Goal: Register for event/course

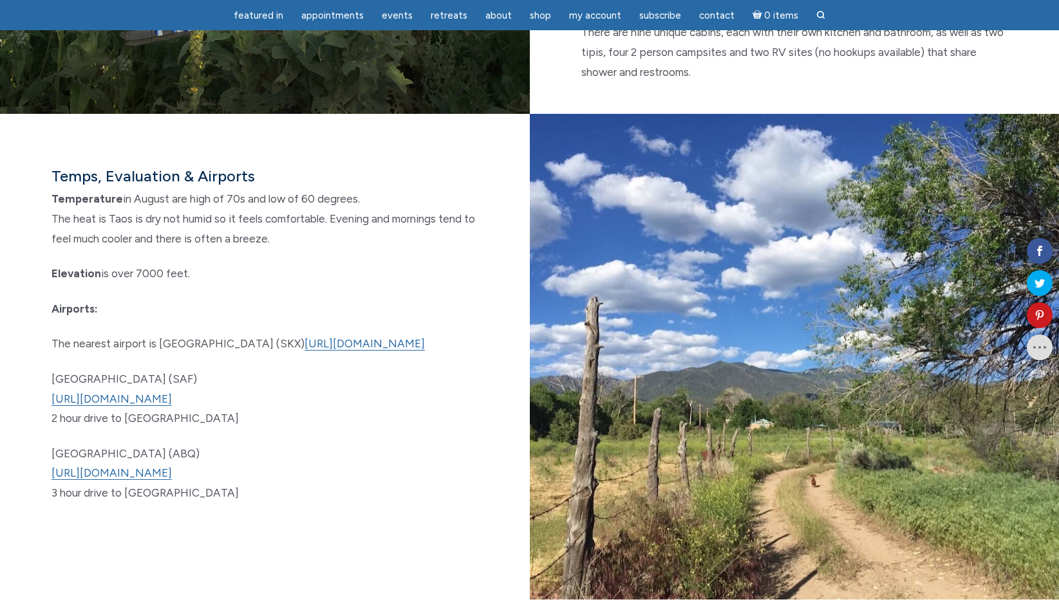
scroll to position [7460, 0]
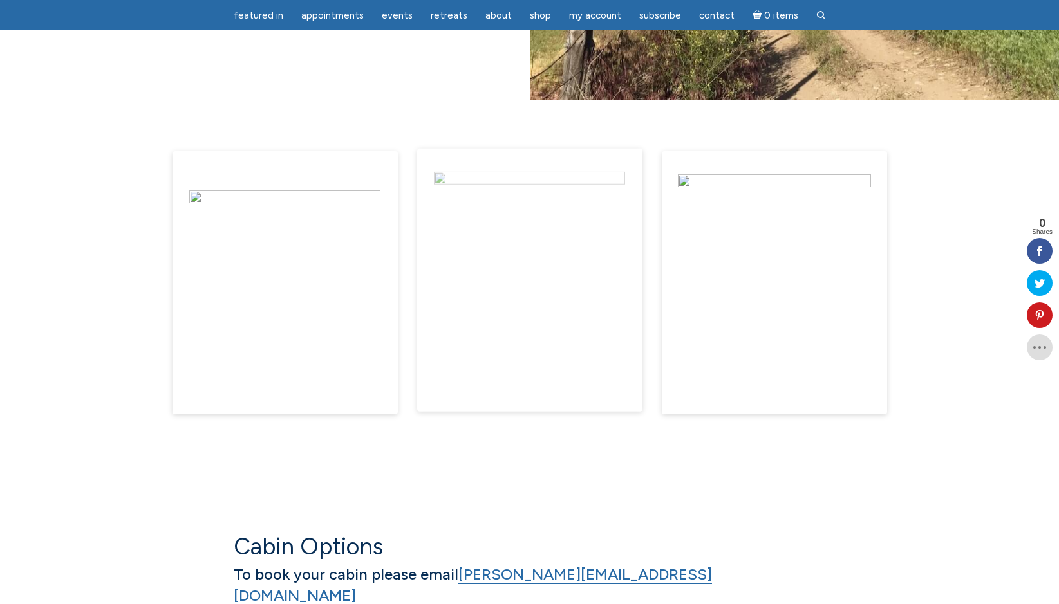
click at [530, 240] on img "main" at bounding box center [529, 268] width 191 height 193
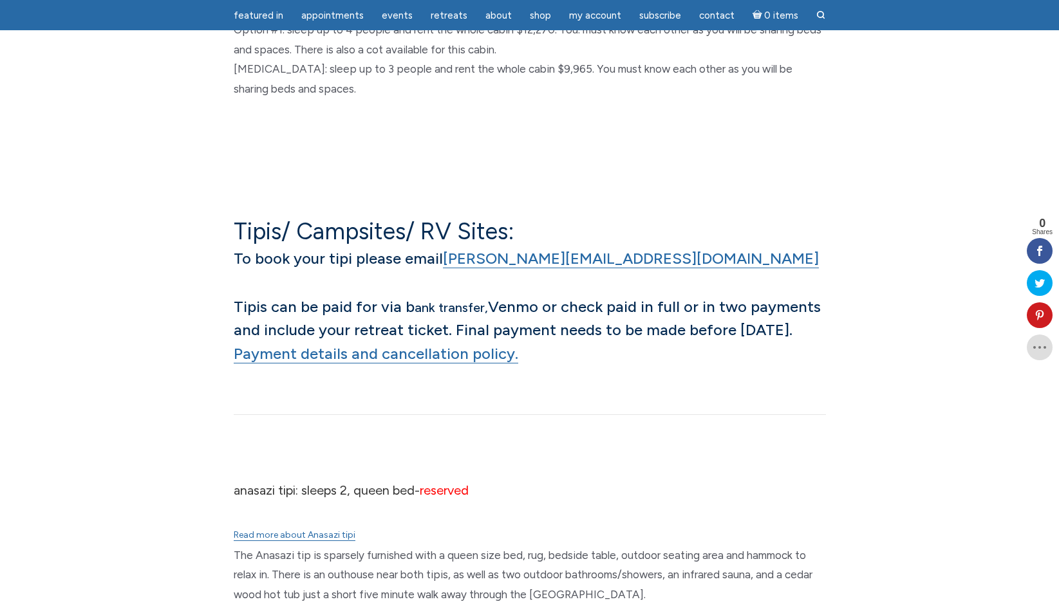
scroll to position [10699, 0]
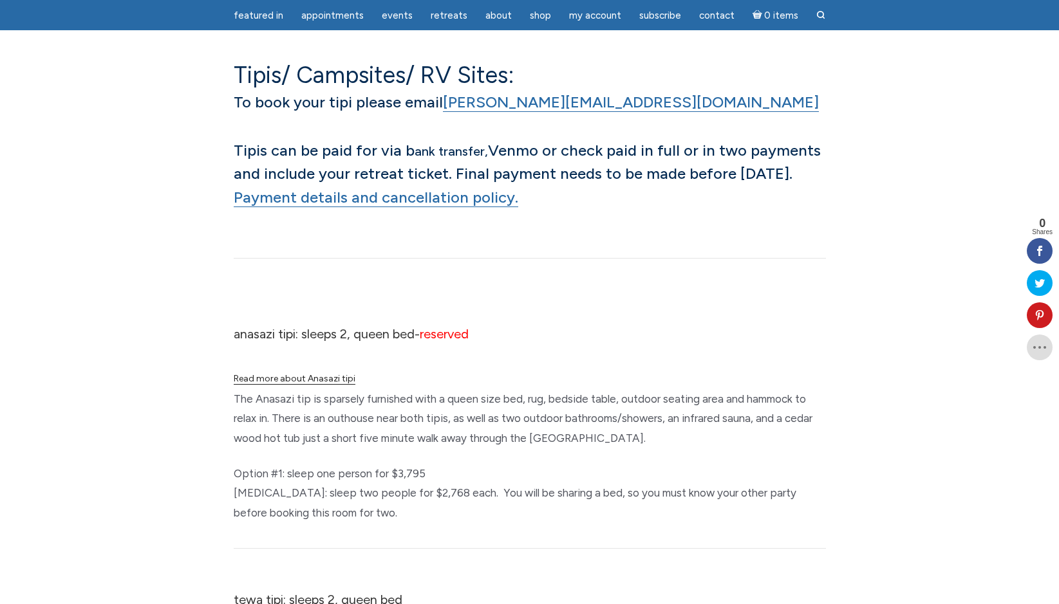
click at [297, 373] on link "Read more about Anasazi tipi" at bounding box center [295, 379] width 122 height 12
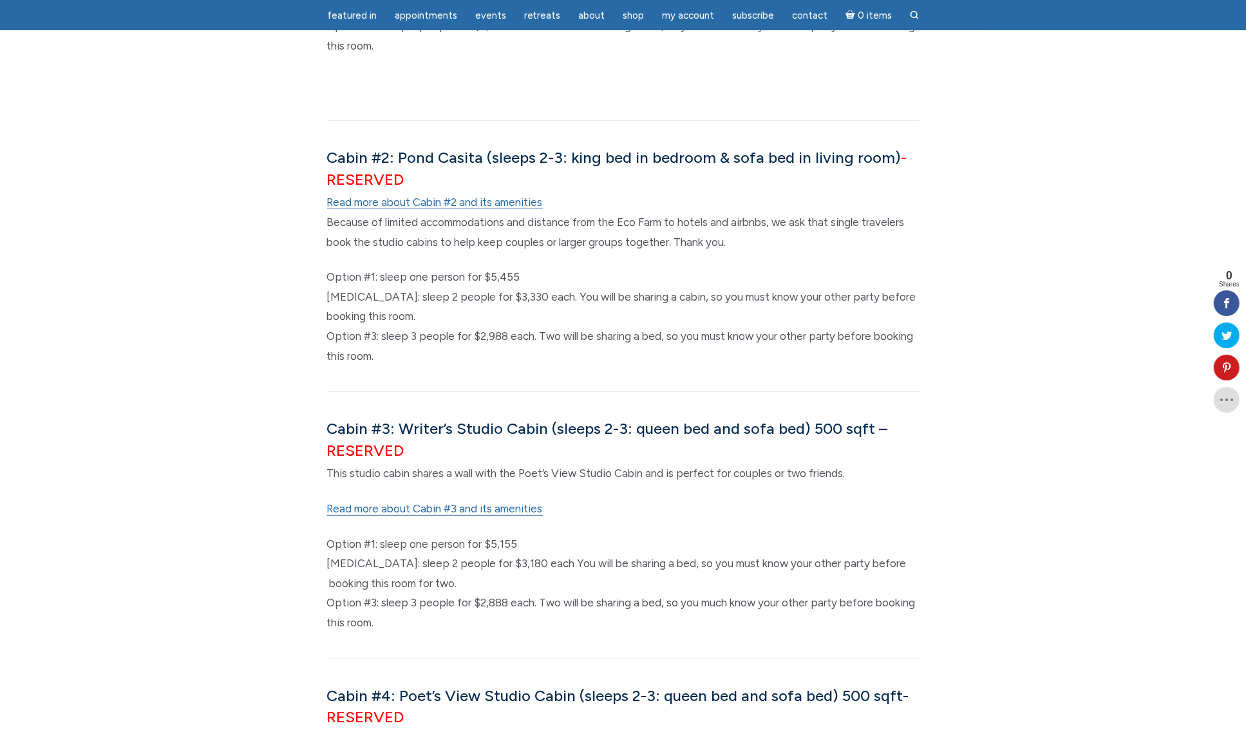
scroll to position [8759, 0]
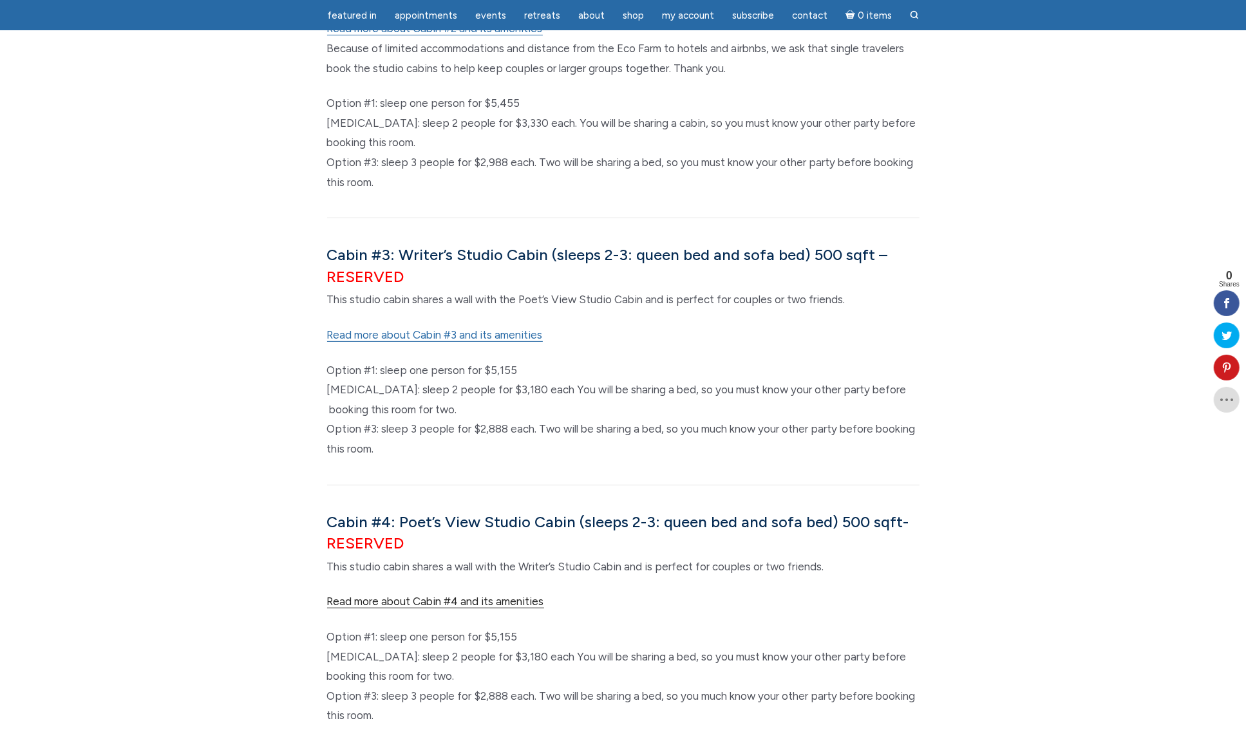
click at [448, 595] on link "Read more about Cabin #4 and its amenities" at bounding box center [435, 602] width 217 height 14
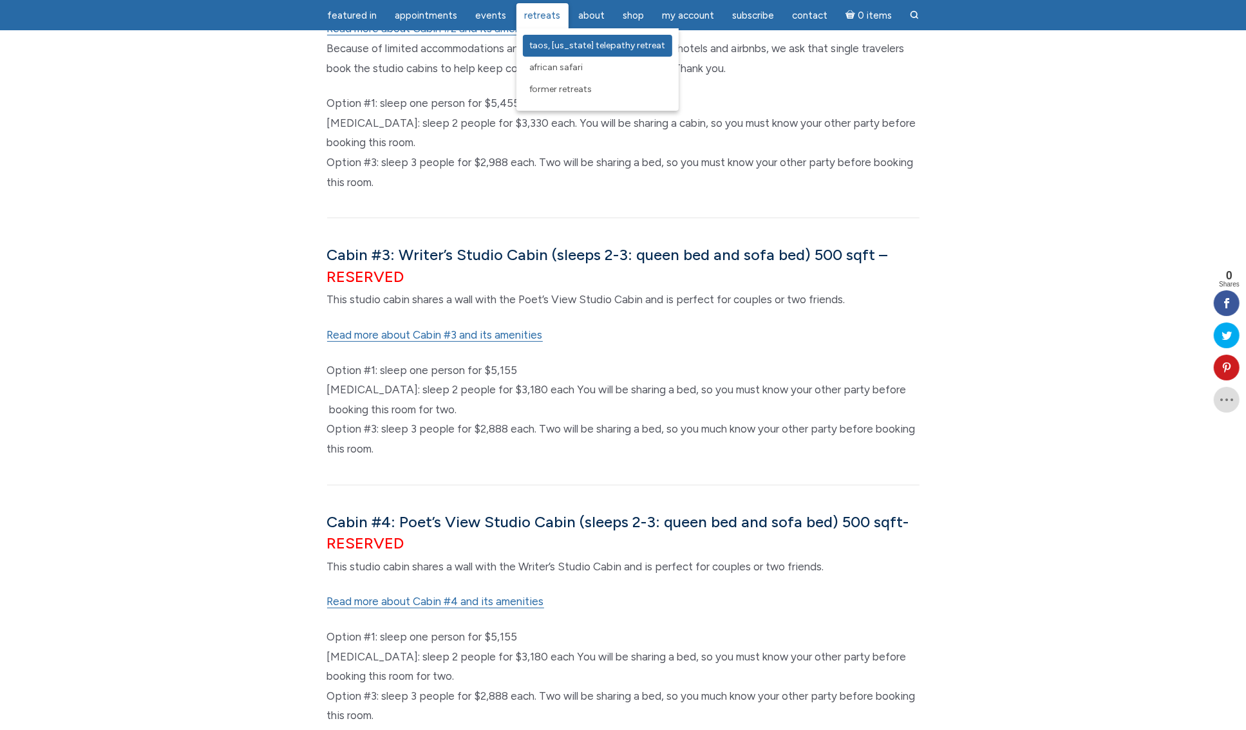
scroll to position [8735, 0]
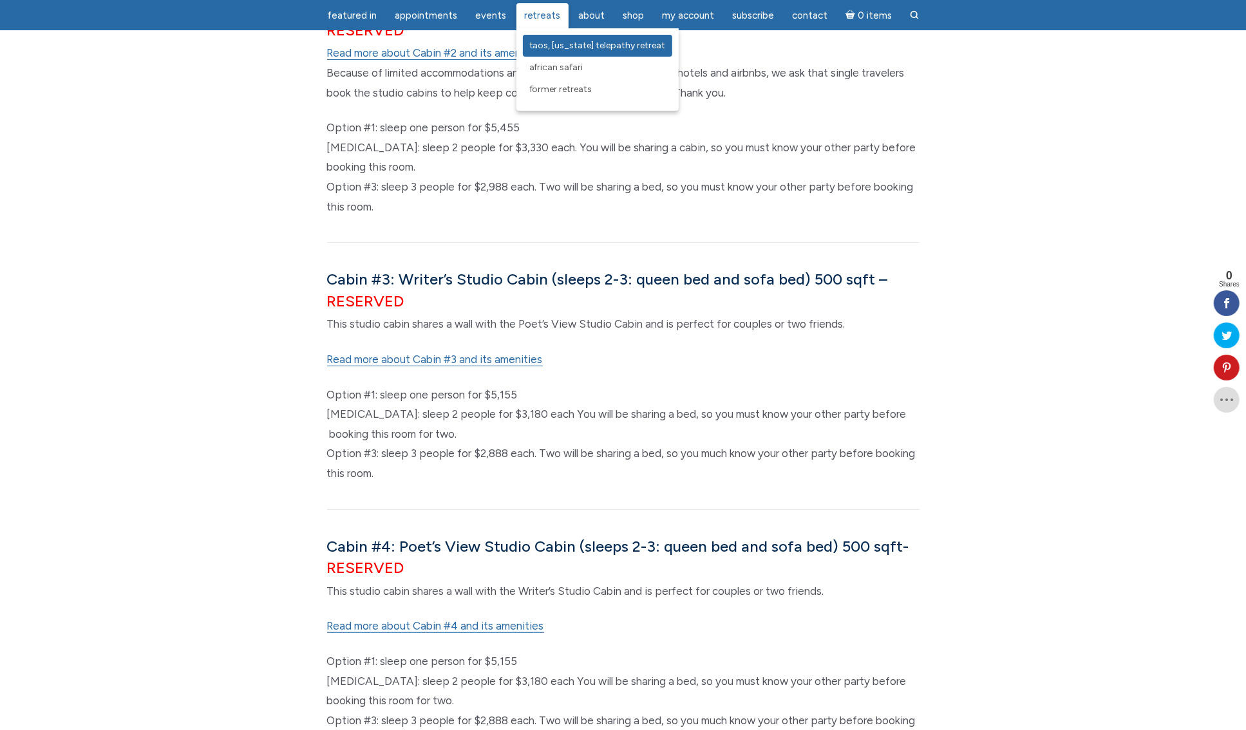
click at [550, 44] on span "Taos, [US_STATE] Telepathy Retreat" at bounding box center [597, 45] width 136 height 11
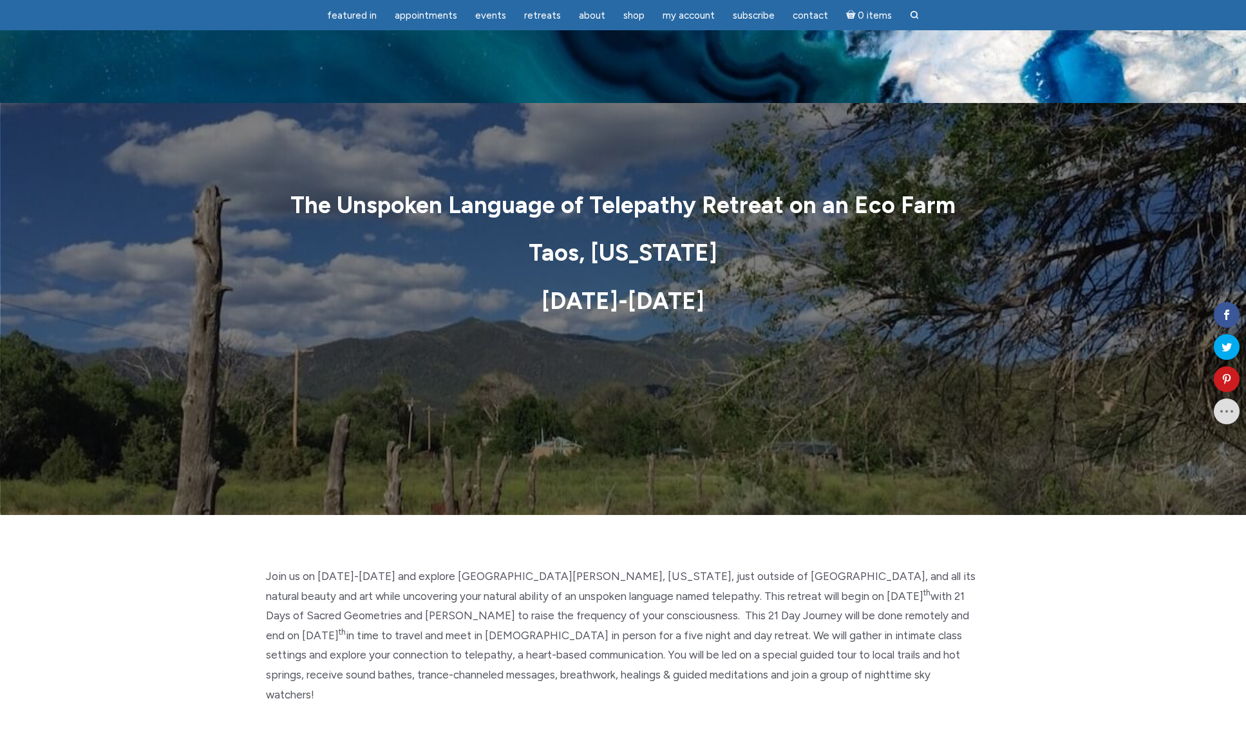
scroll to position [8759, 0]
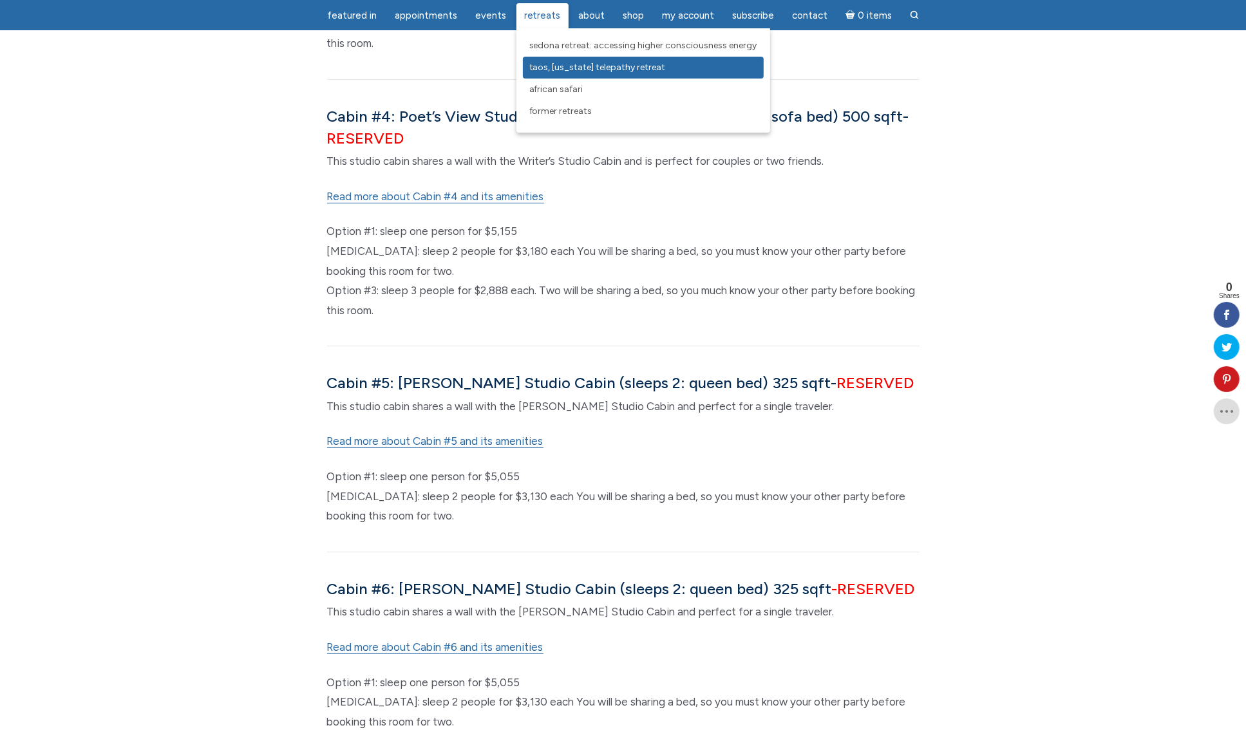
click at [558, 59] on link "Taos, [US_STATE] Telepathy Retreat" at bounding box center [643, 68] width 241 height 22
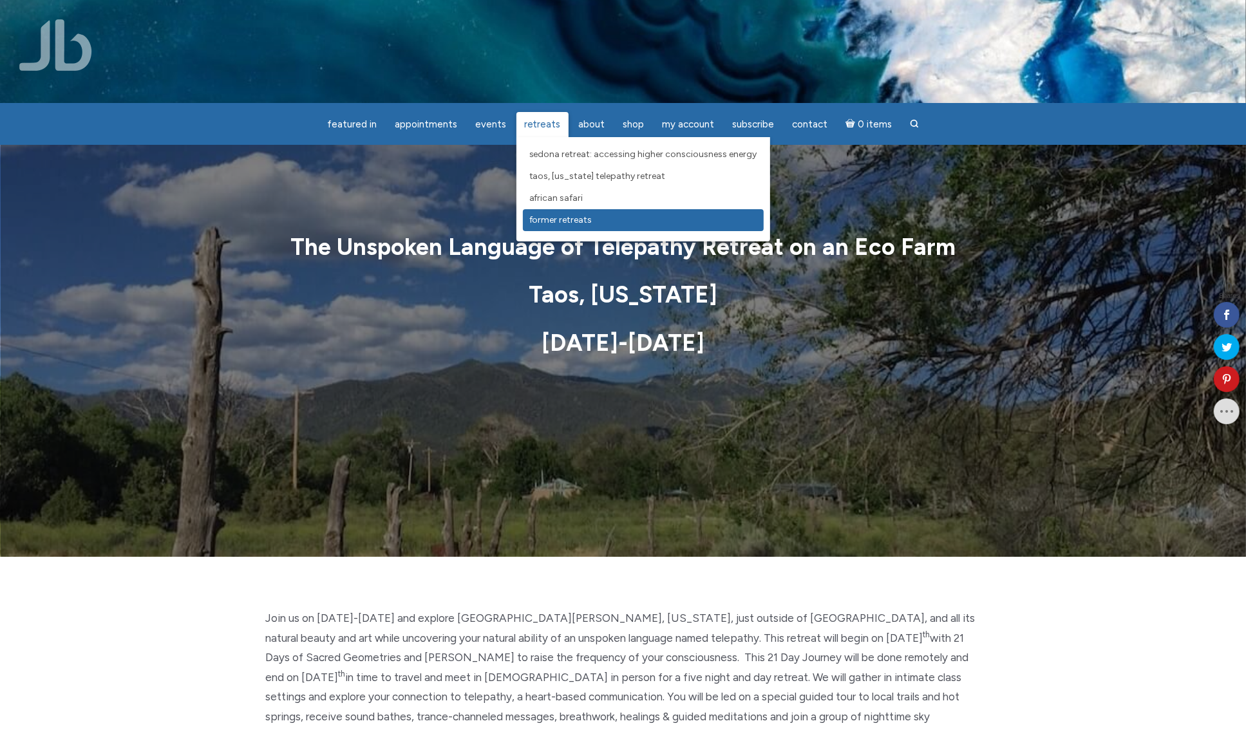
click at [594, 212] on link "Former Retreats" at bounding box center [643, 220] width 241 height 22
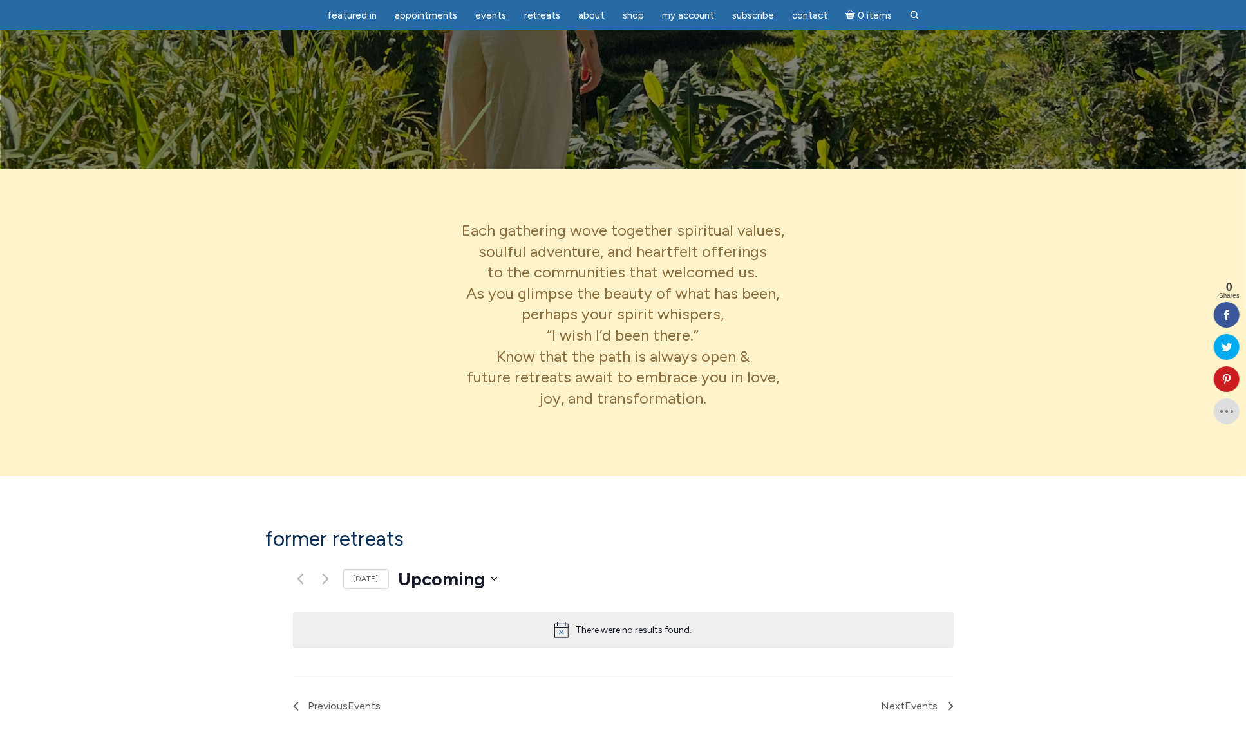
scroll to position [544, 0]
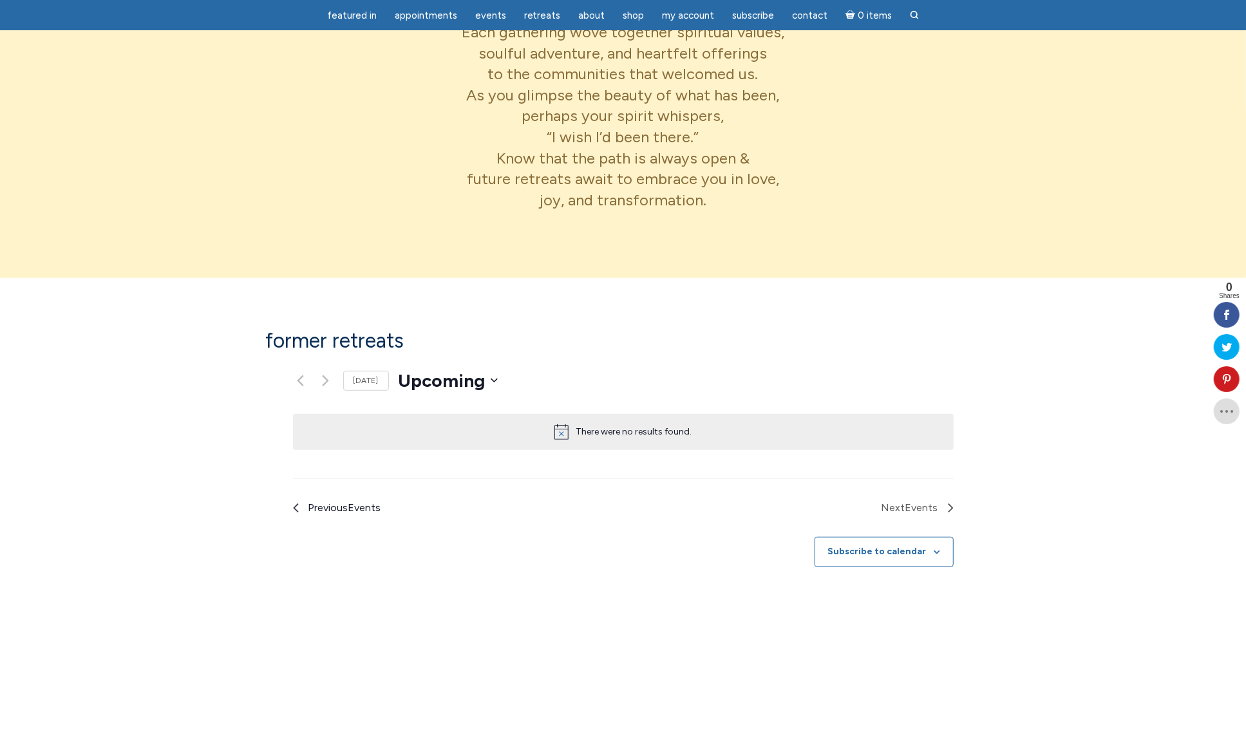
click at [348, 501] on span "Events" at bounding box center [364, 507] width 33 height 12
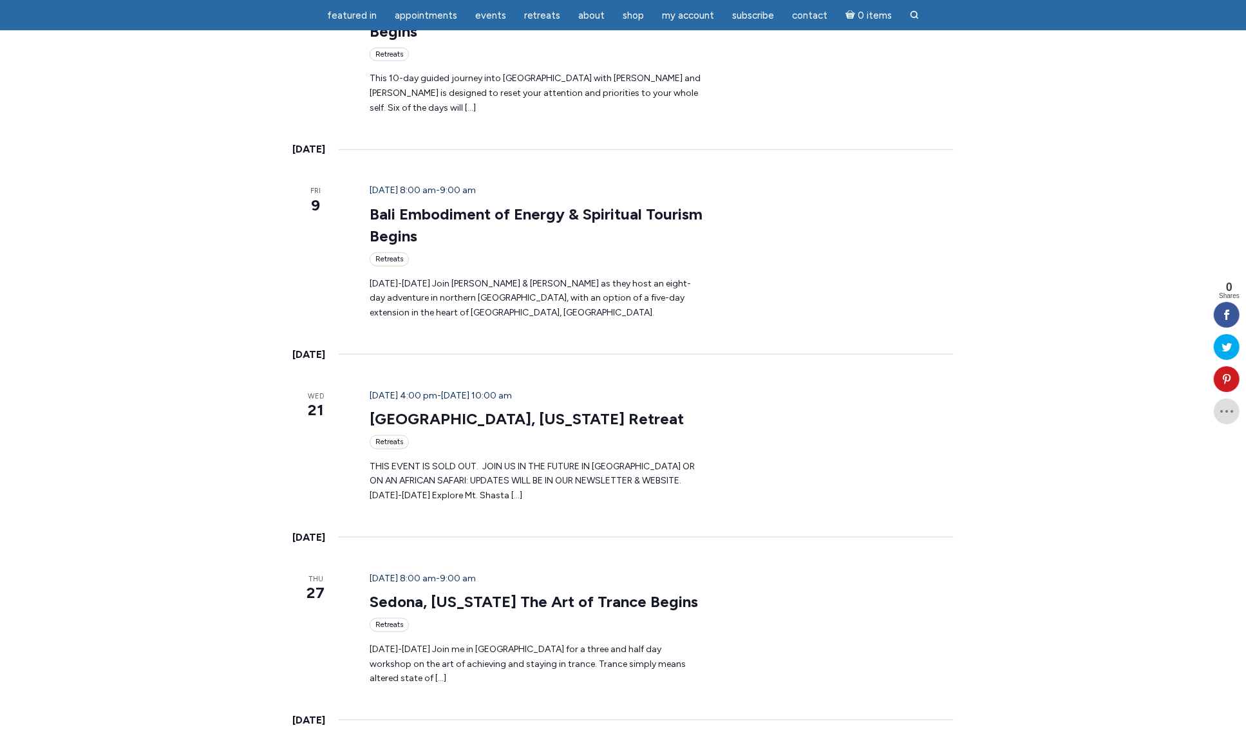
scroll to position [1024, 0]
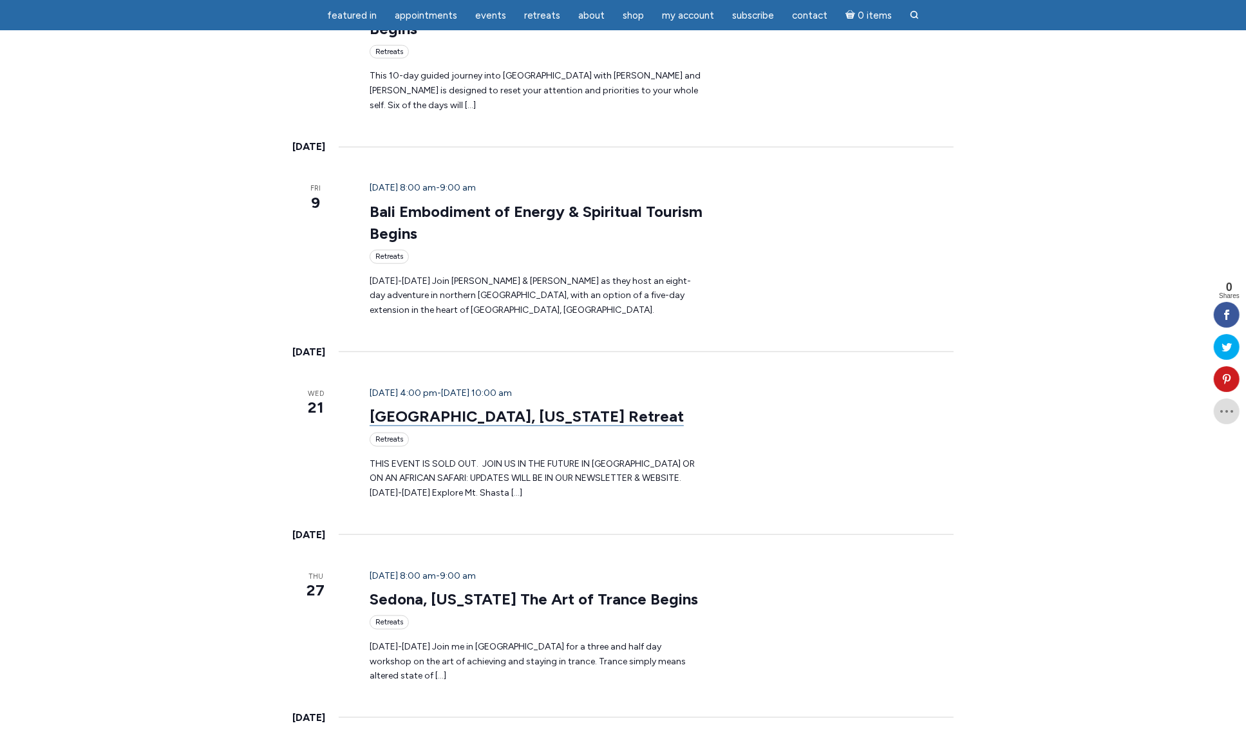
click at [427, 407] on link "Mount Shasta, California Retreat" at bounding box center [526, 416] width 314 height 19
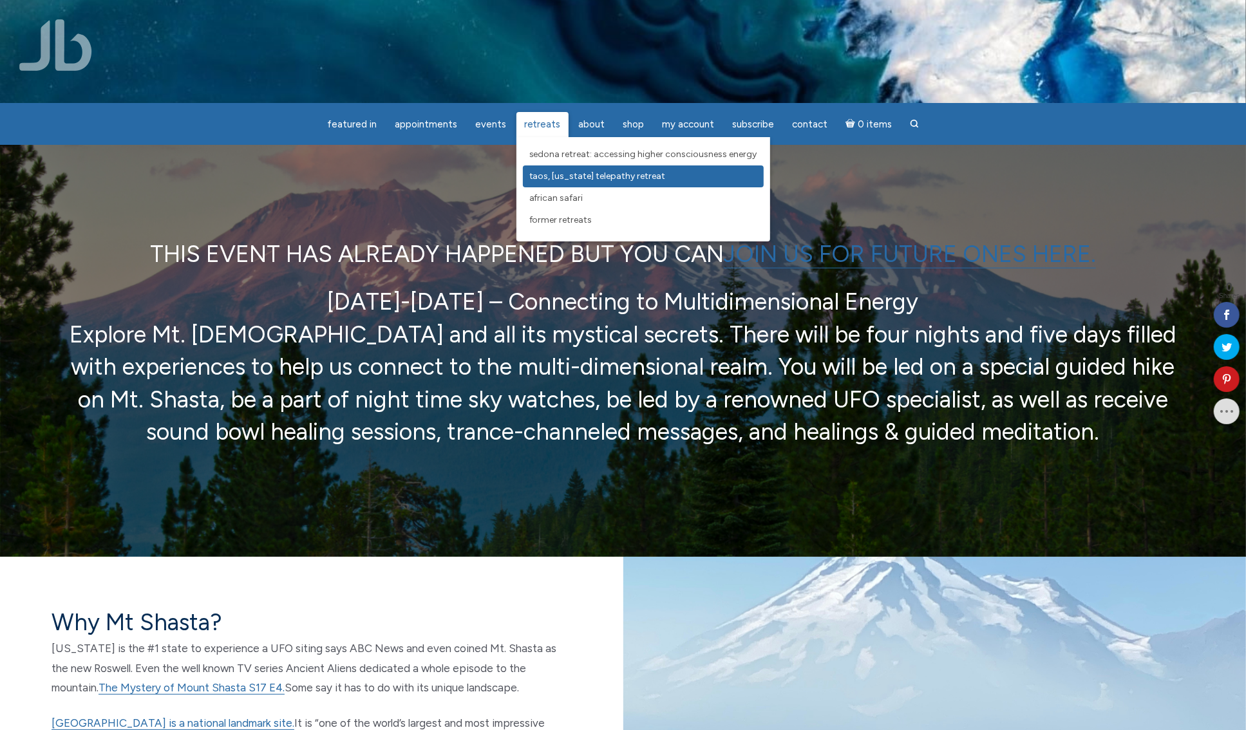
click at [548, 174] on span "Taos, [US_STATE] Telepathy Retreat" at bounding box center [597, 176] width 136 height 11
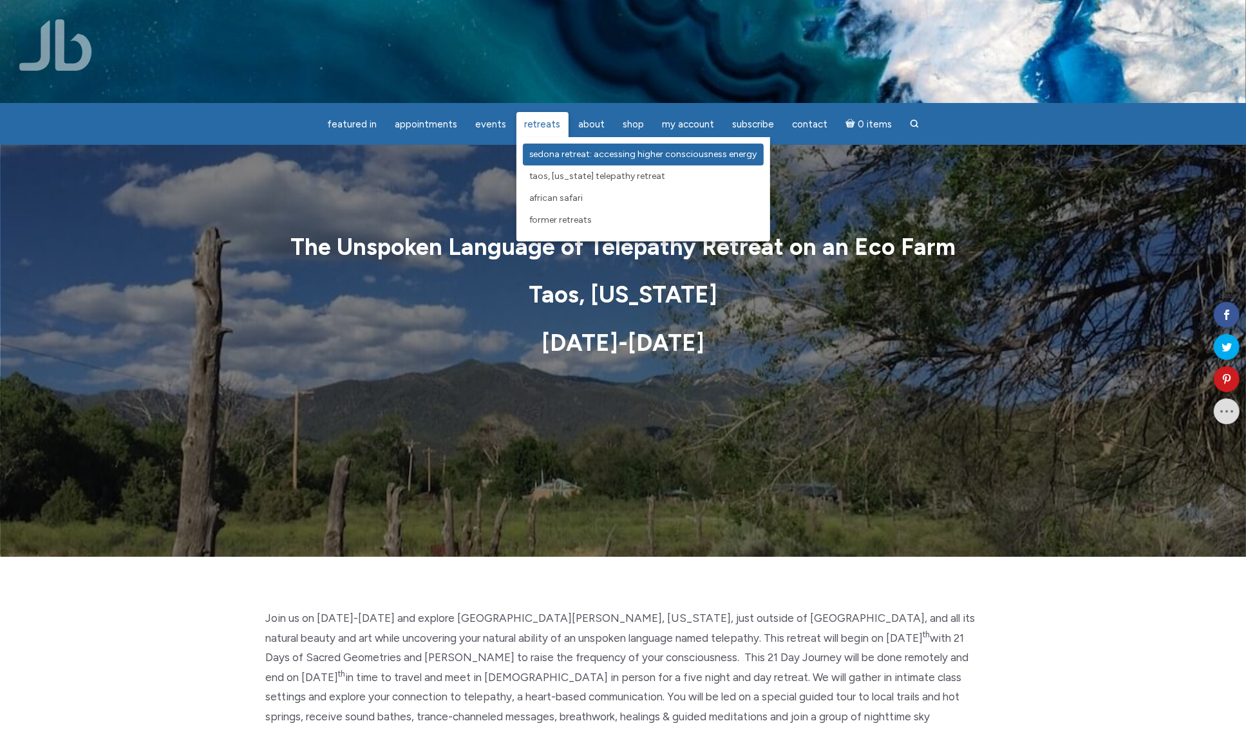
click at [543, 155] on span "Sedona Retreat: Accessing Higher Consciousness Energy" at bounding box center [643, 154] width 228 height 11
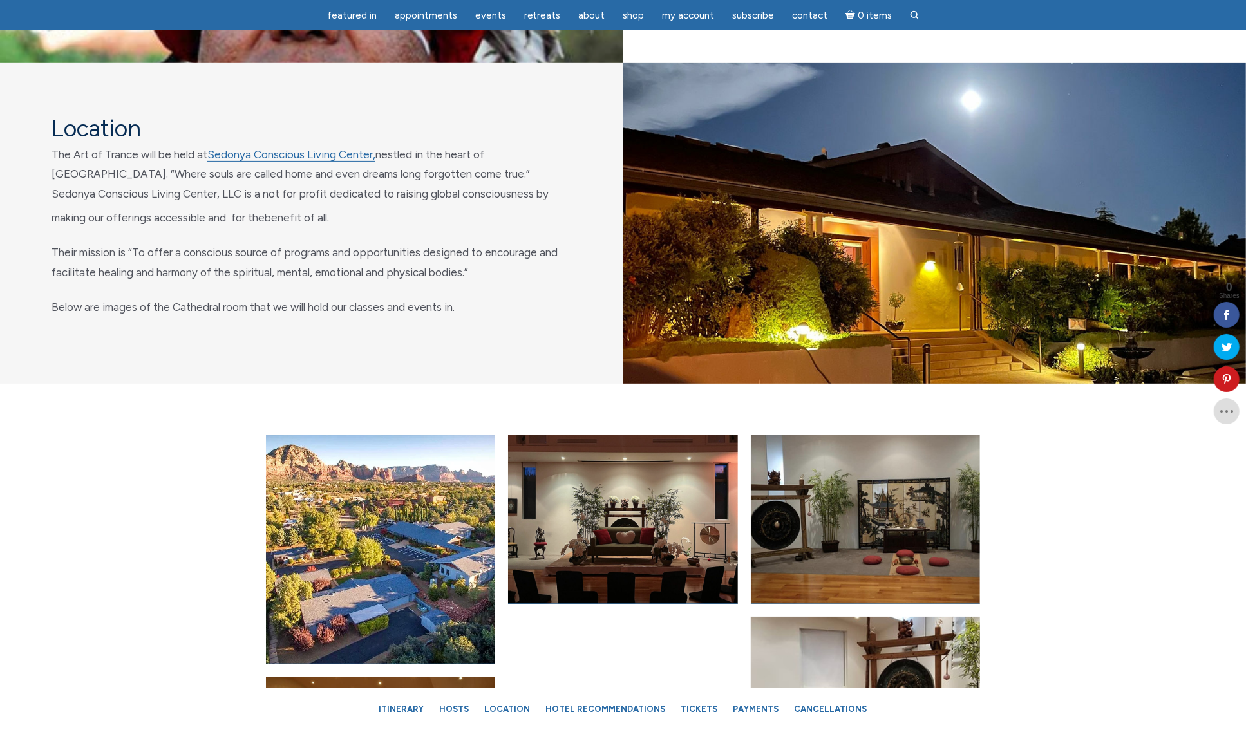
scroll to position [4770, 0]
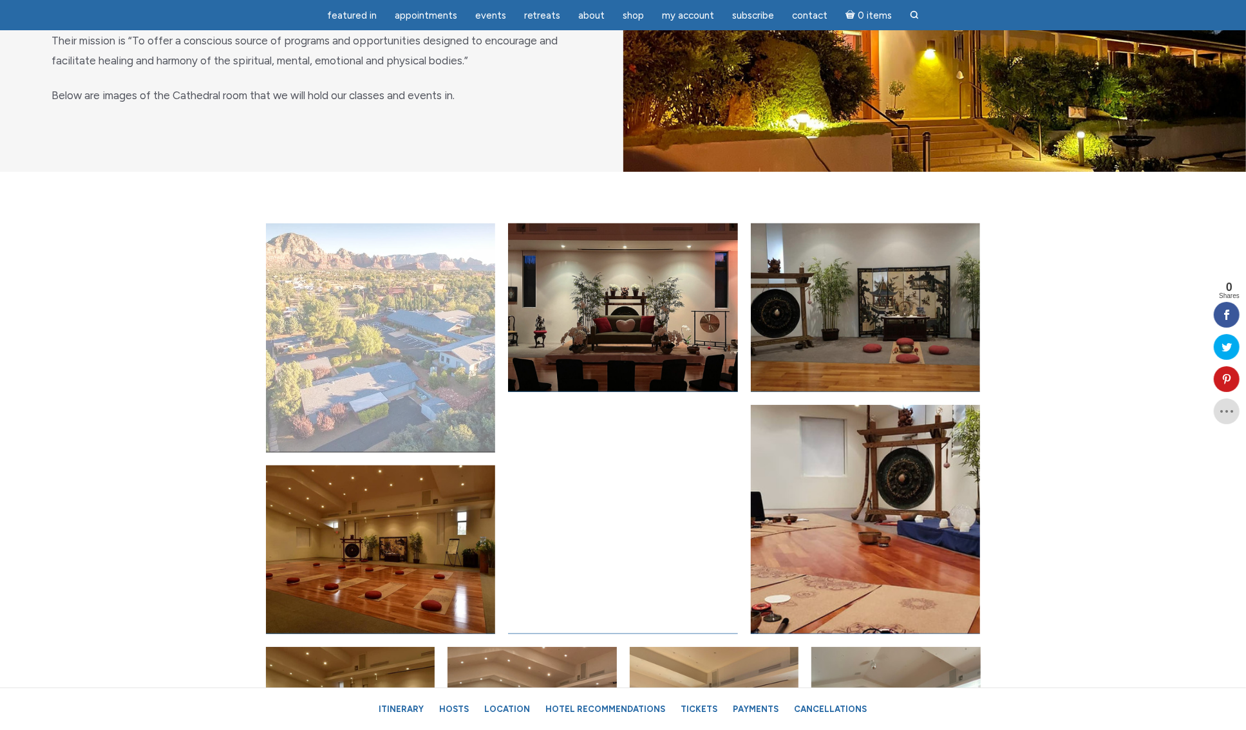
click at [398, 357] on link "Open image in lightbox" at bounding box center [381, 337] width 230 height 229
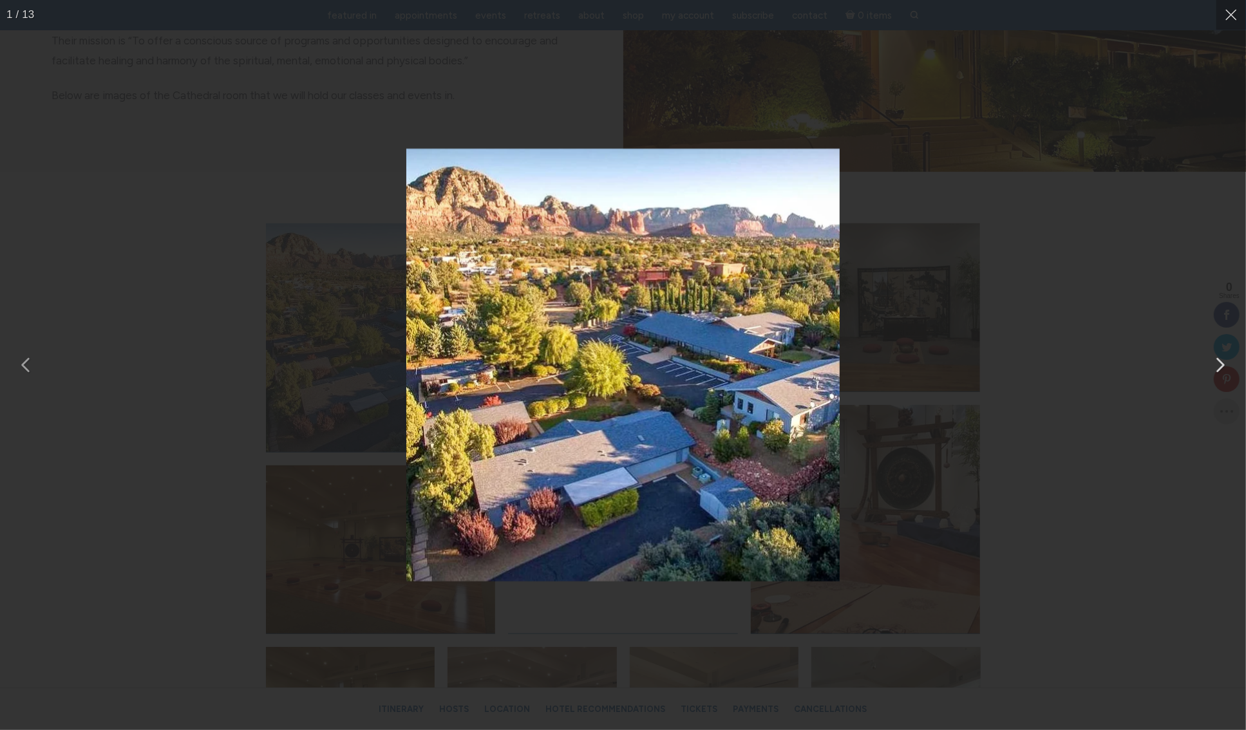
click at [1217, 363] on button "You can close this modal content with the ESC key" at bounding box center [1219, 365] width 32 height 32
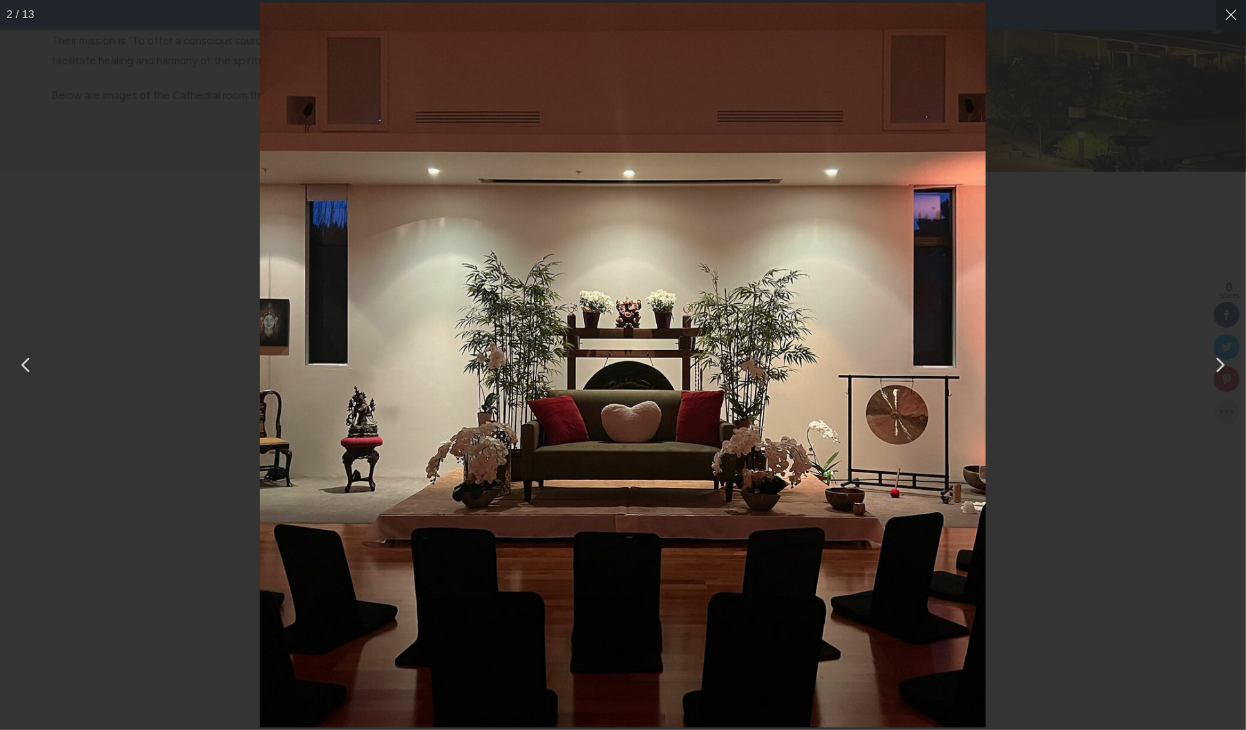
click at [1217, 363] on button "You can close this modal content with the ESC key" at bounding box center [1219, 365] width 32 height 32
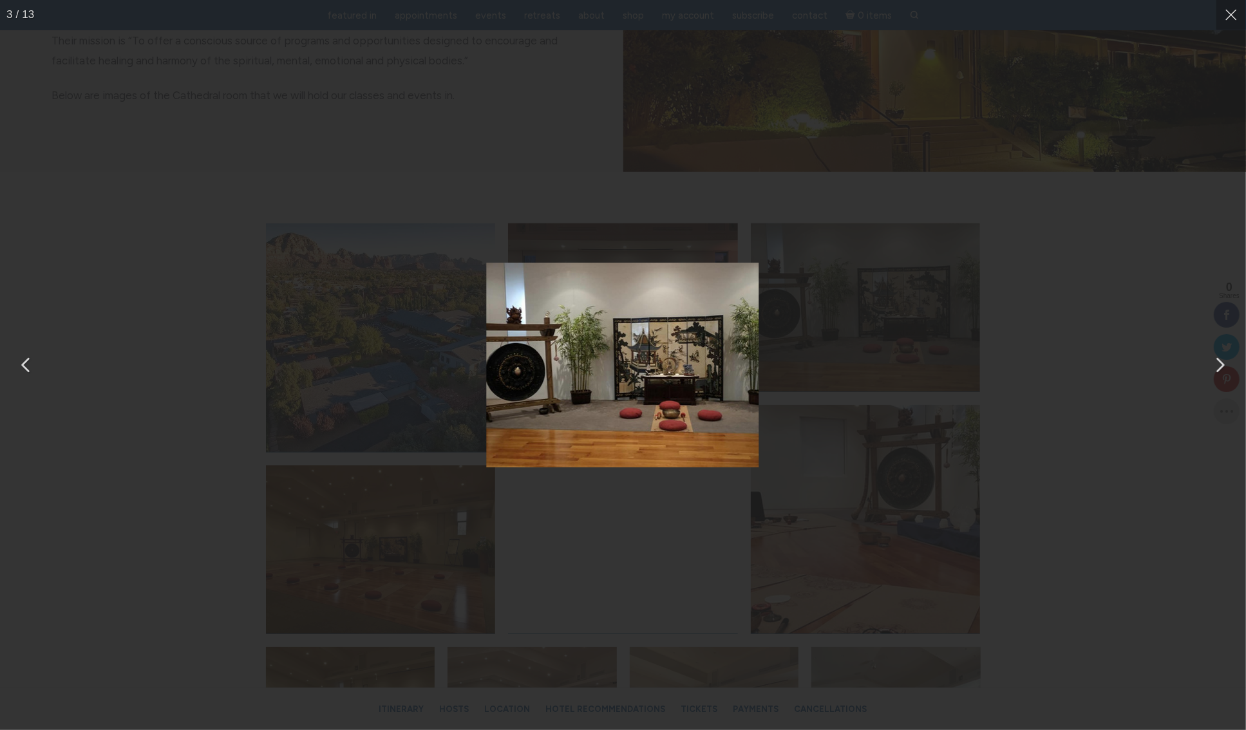
click at [1217, 363] on button "You can close this modal content with the ESC key" at bounding box center [1219, 365] width 32 height 32
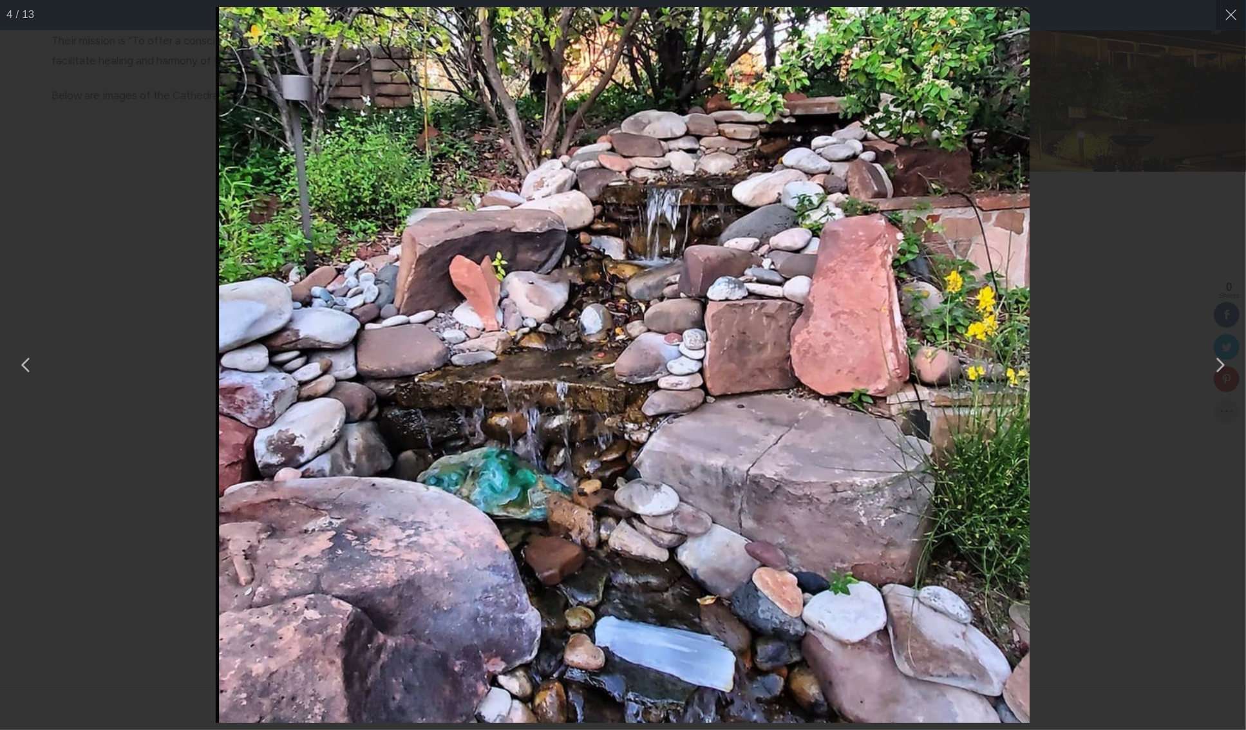
click at [1217, 363] on button "You can close this modal content with the ESC key" at bounding box center [1219, 365] width 32 height 32
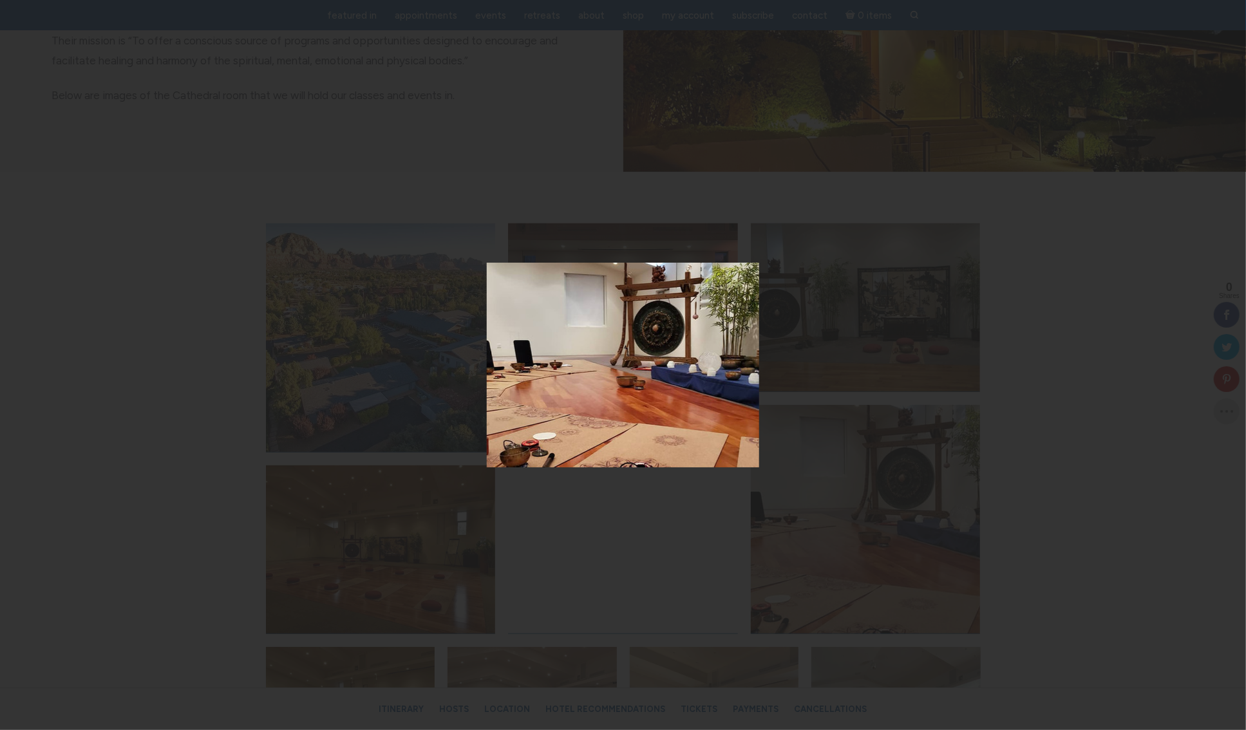
click at [1217, 363] on button "You can close this modal content with the ESC key" at bounding box center [1219, 365] width 32 height 32
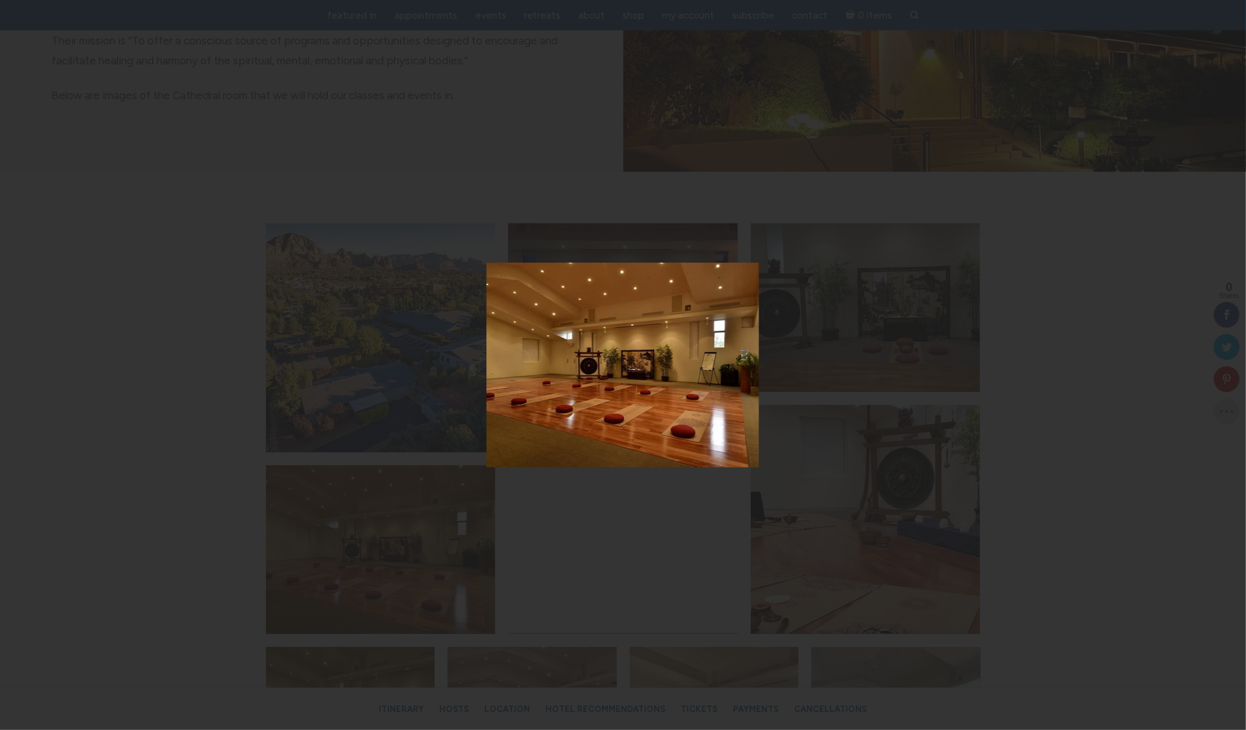
click at [1217, 363] on button "You can close this modal content with the ESC key" at bounding box center [1219, 365] width 32 height 32
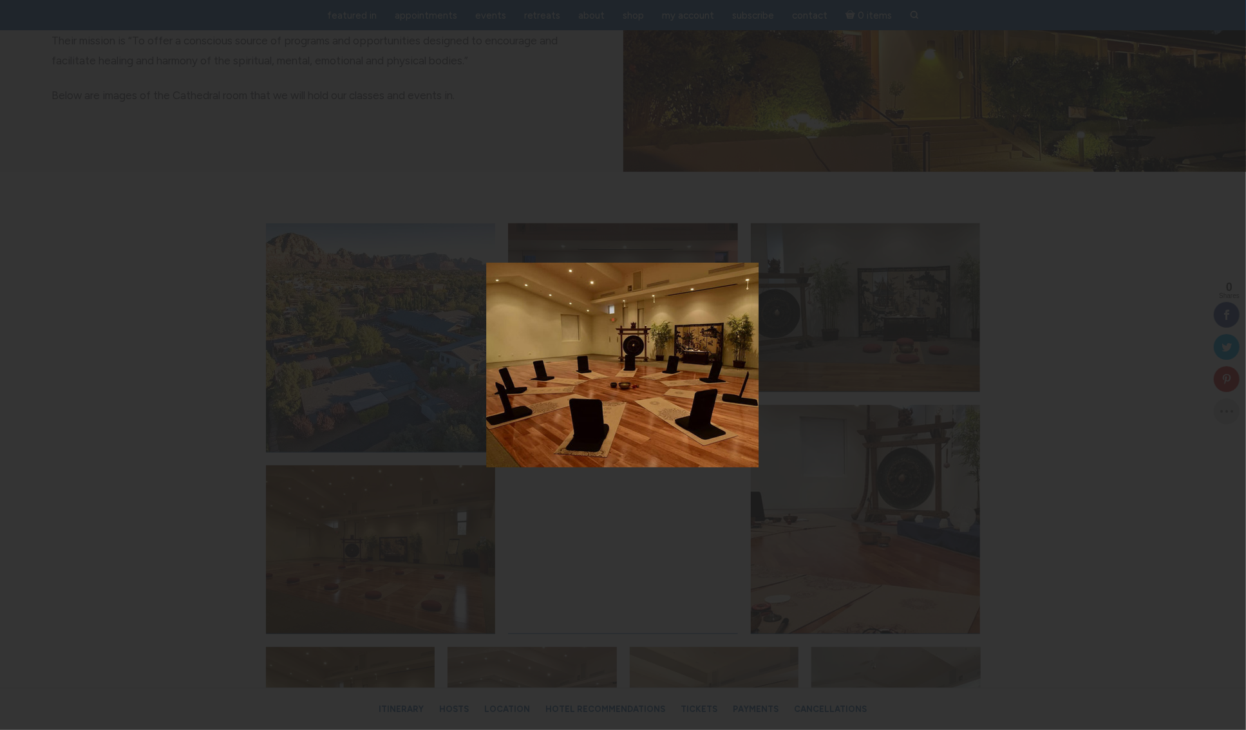
click at [1217, 363] on button "You can close this modal content with the ESC key" at bounding box center [1219, 365] width 32 height 32
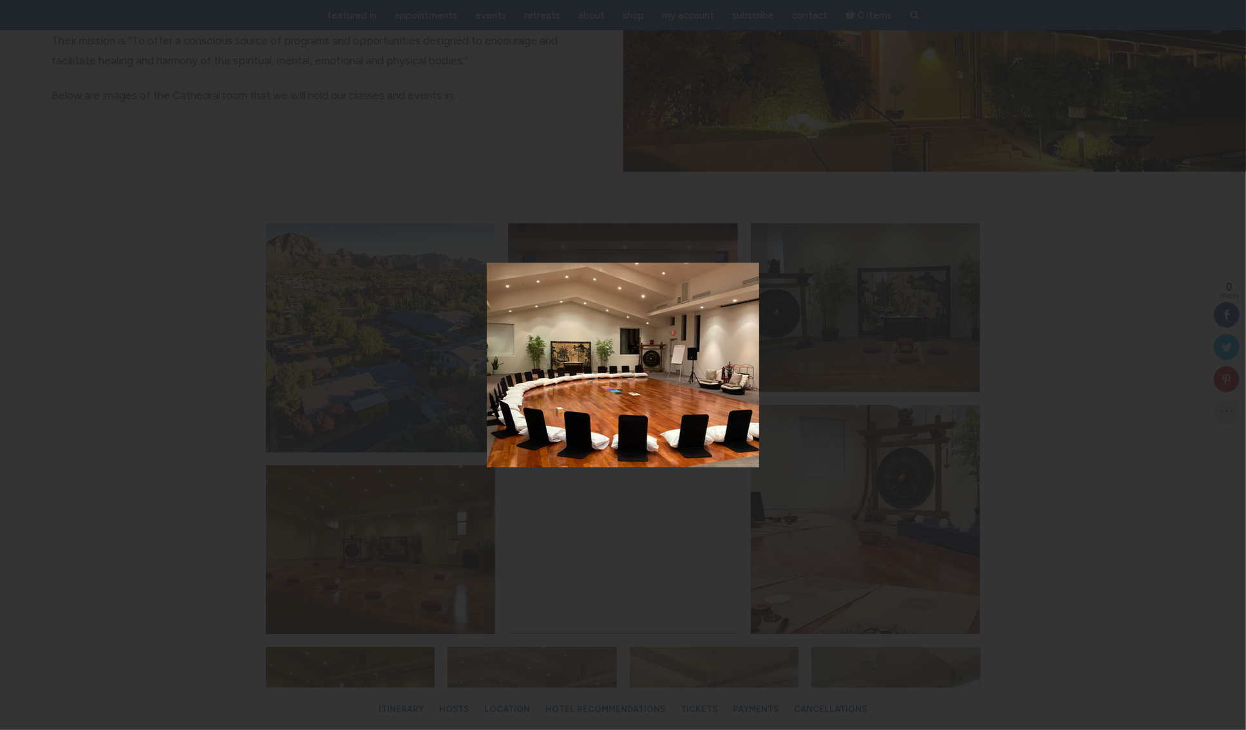
click at [1217, 363] on button "You can close this modal content with the ESC key" at bounding box center [1219, 365] width 32 height 32
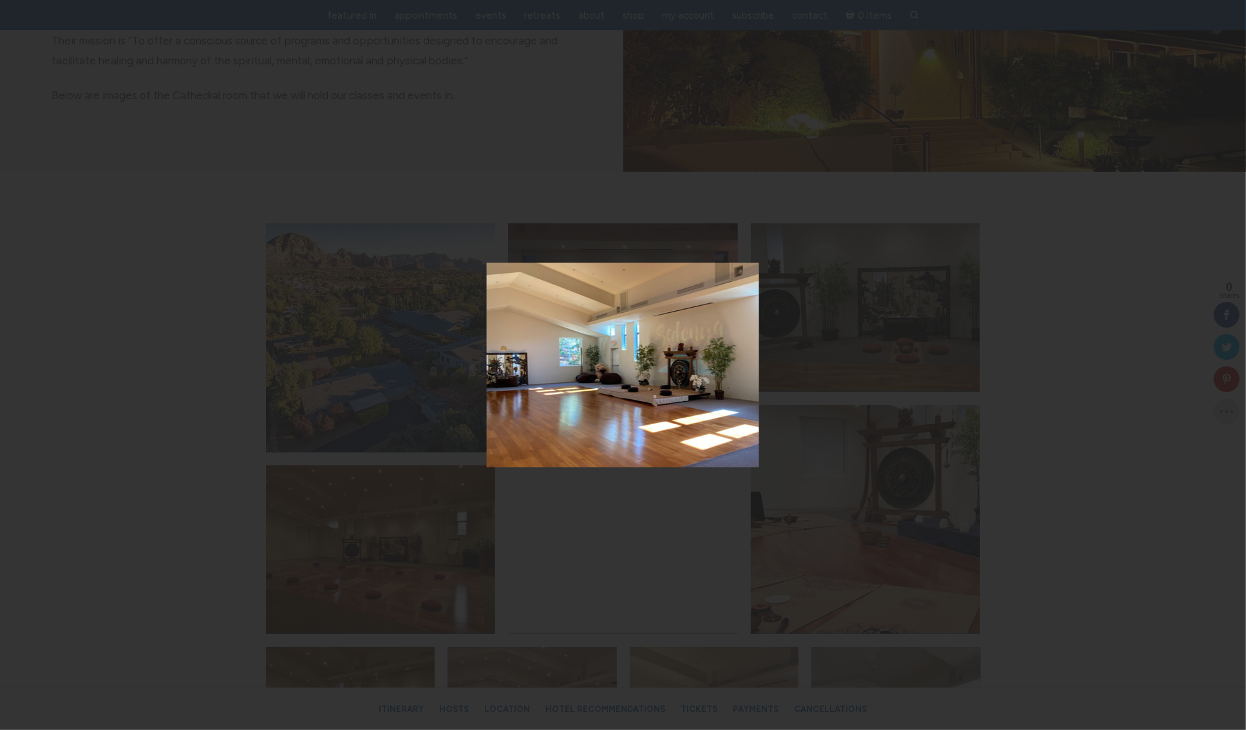
click at [1217, 363] on button "You can close this modal content with the ESC key" at bounding box center [1219, 365] width 32 height 32
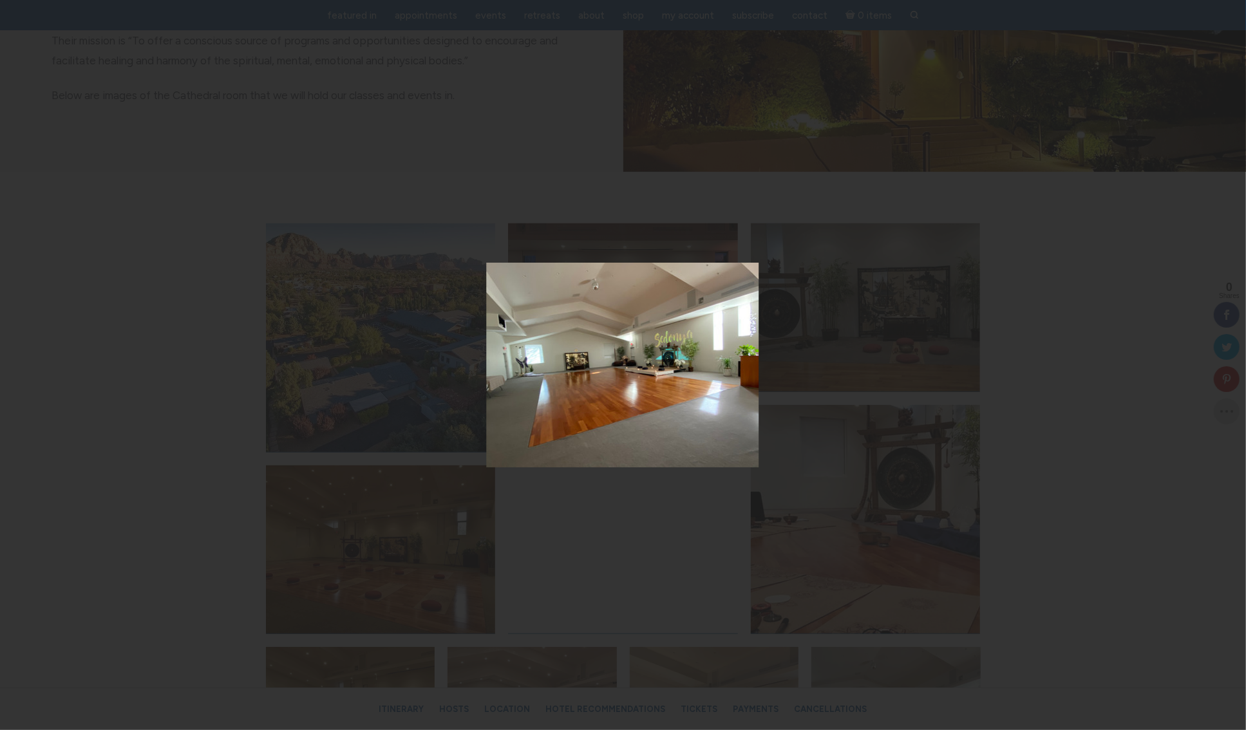
click at [1217, 363] on button "You can close this modal content with the ESC key" at bounding box center [1219, 365] width 32 height 32
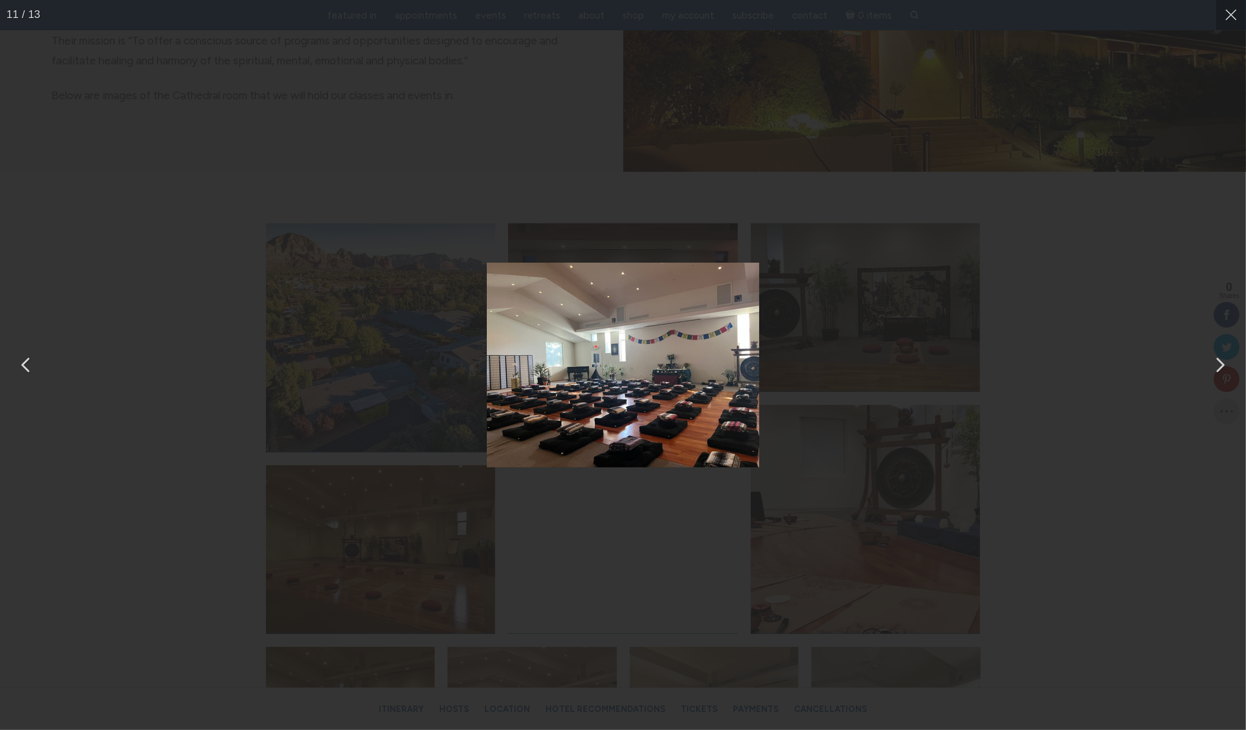
drag, startPoint x: 1232, startPoint y: 12, endPoint x: 1220, endPoint y: 23, distance: 16.8
click at [1232, 12] on button "You can close this modal content with the ESC key" at bounding box center [1231, 15] width 30 height 30
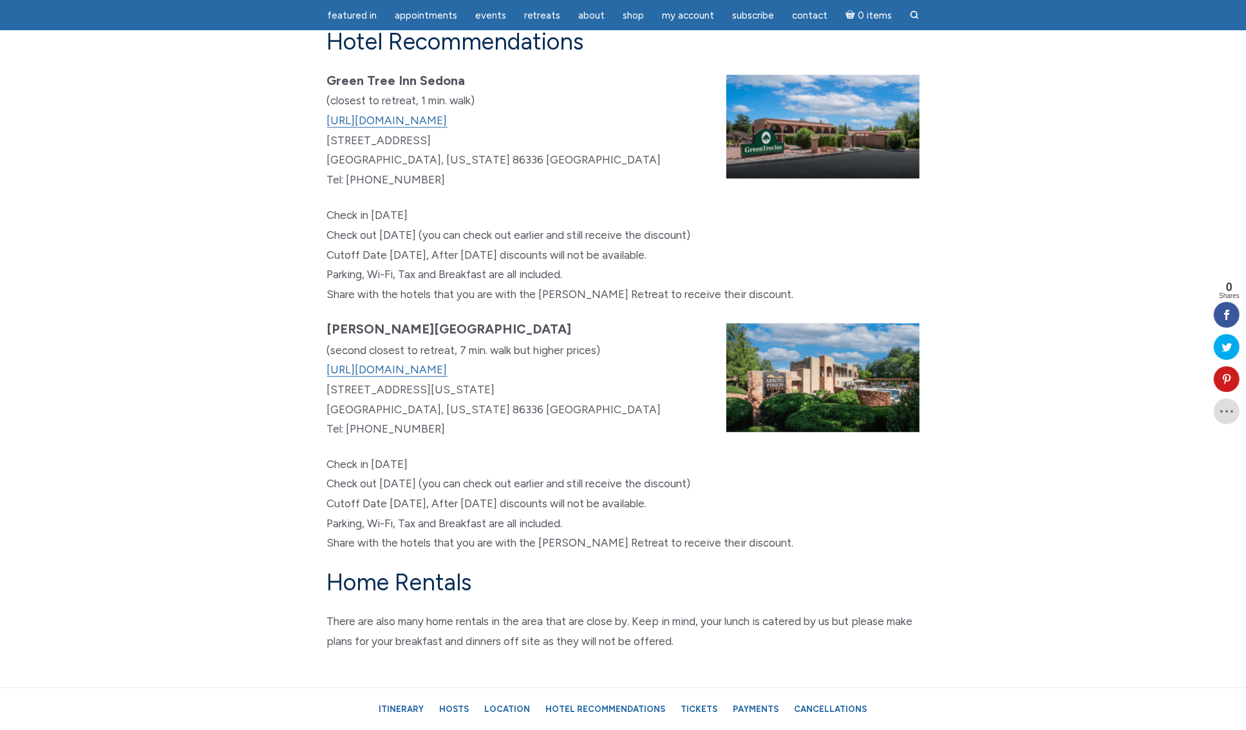
scroll to position [7030, 0]
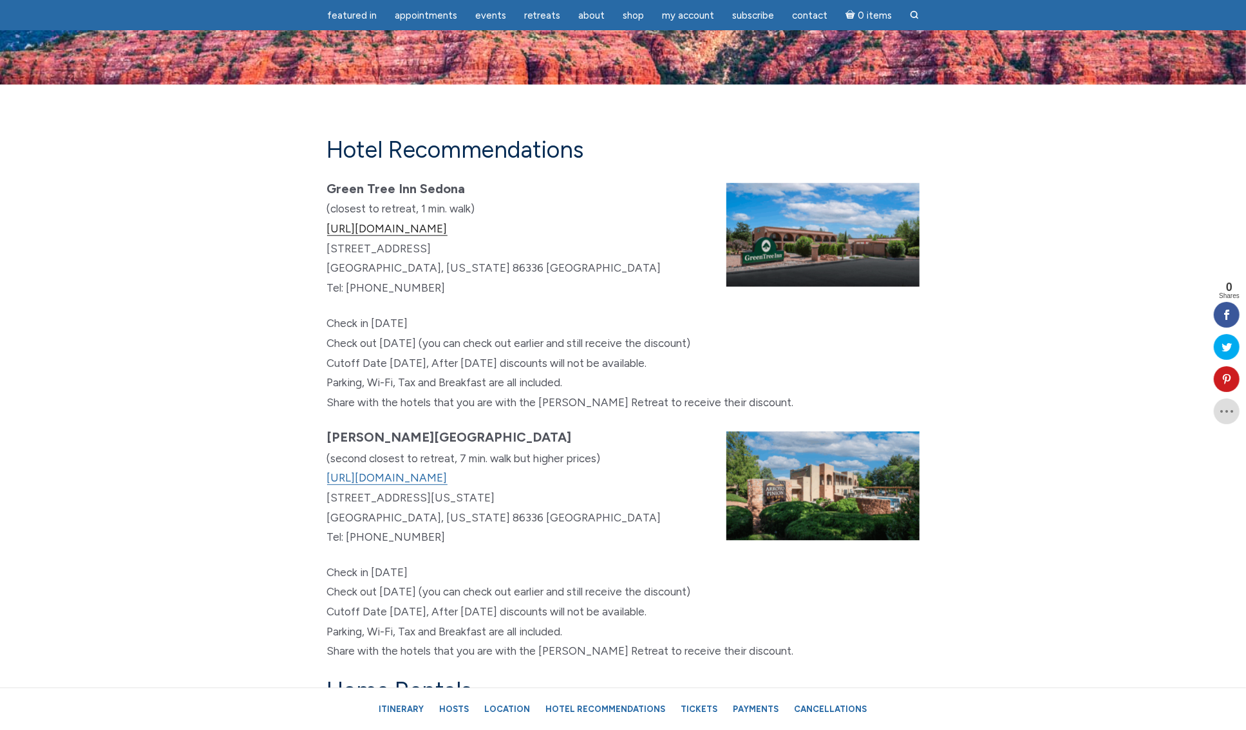
click at [447, 236] on link "[URL][DOMAIN_NAME]" at bounding box center [387, 229] width 120 height 14
click at [415, 485] on link "[URL][DOMAIN_NAME]" at bounding box center [387, 478] width 120 height 14
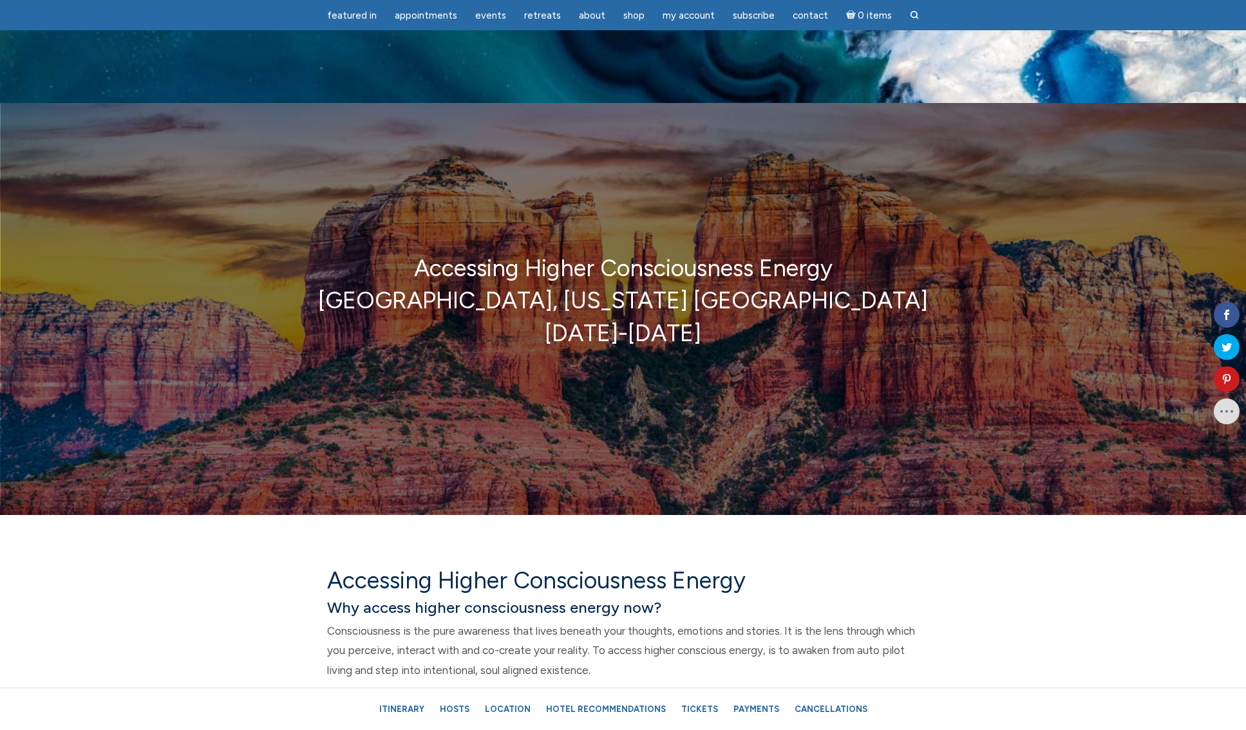
scroll to position [7030, 0]
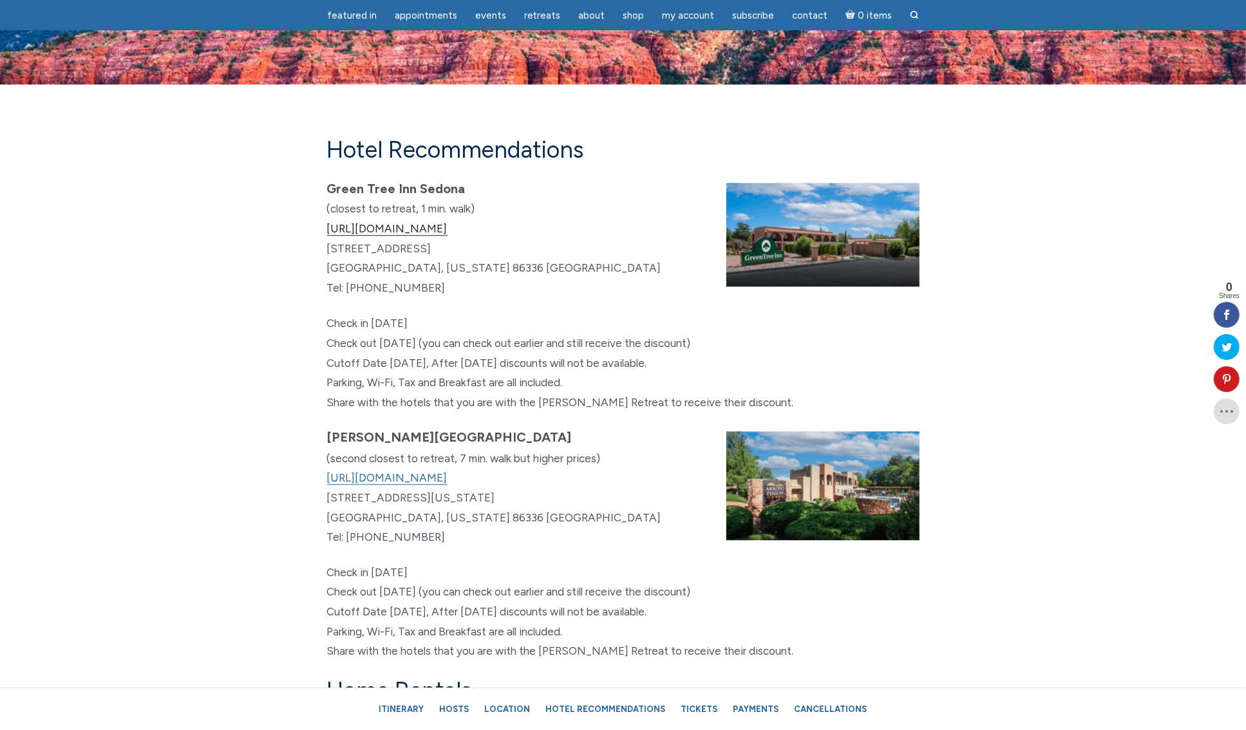
click at [385, 236] on link "https://www.greentreesedona.com" at bounding box center [387, 229] width 120 height 14
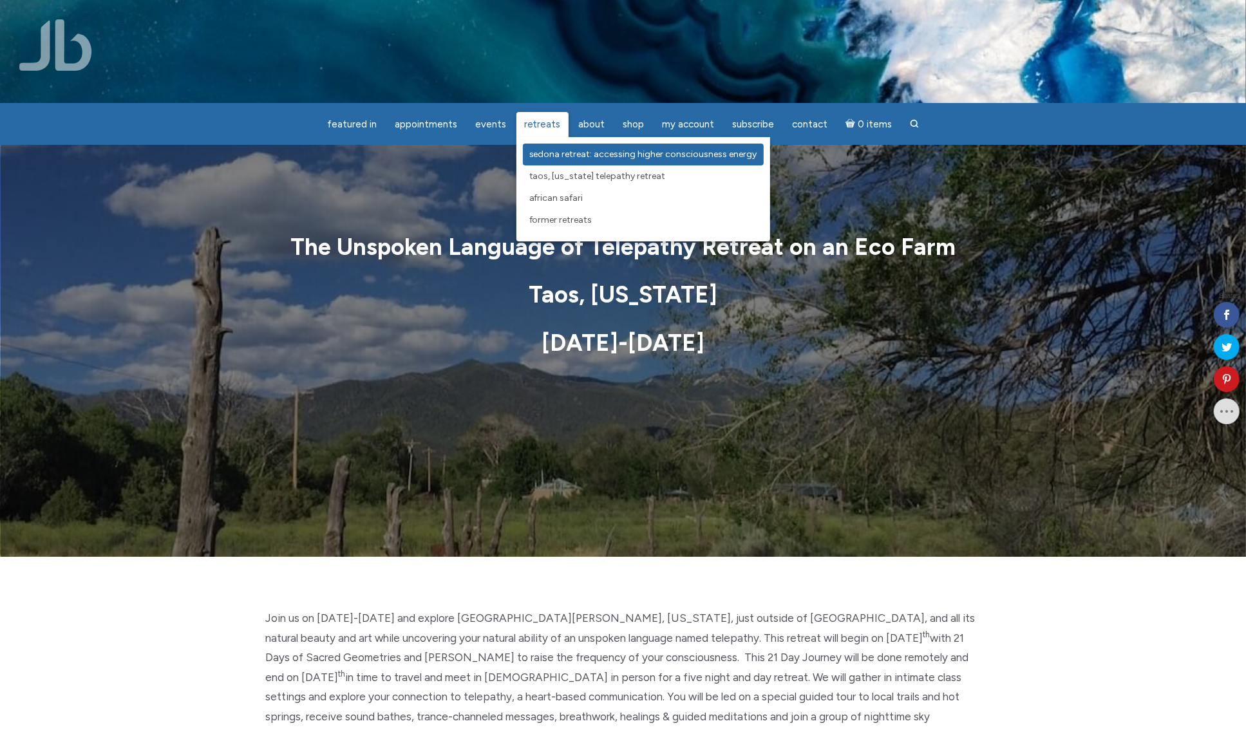
click at [555, 149] on span "Sedona Retreat: Accessing Higher Consciousness Energy" at bounding box center [643, 154] width 228 height 11
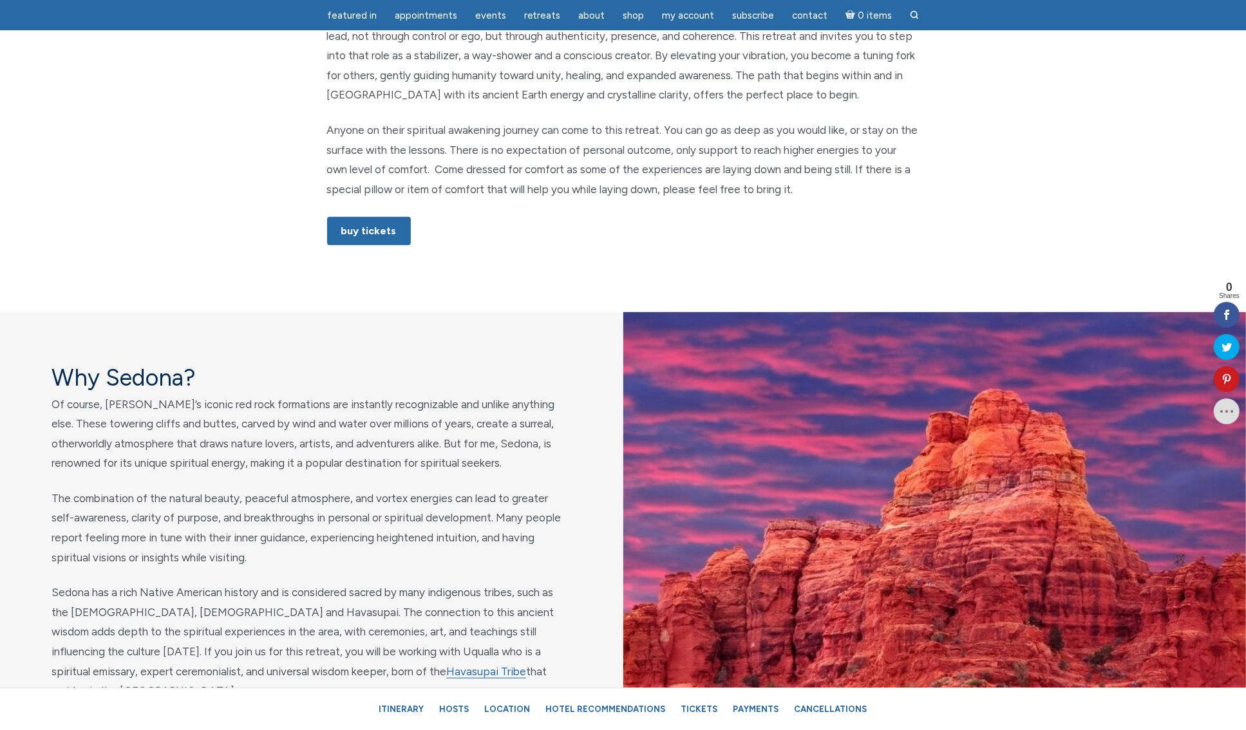
scroll to position [429, 0]
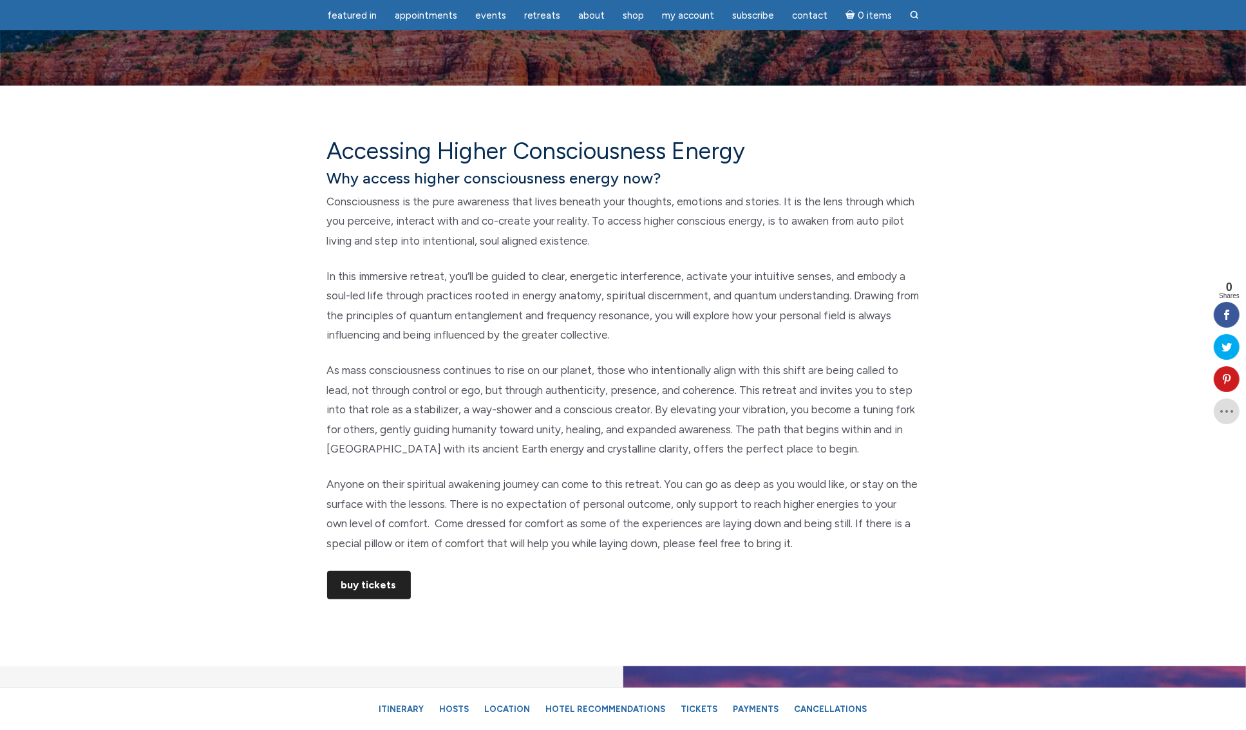
click at [357, 577] on link "Buy Tickets" at bounding box center [369, 585] width 84 height 28
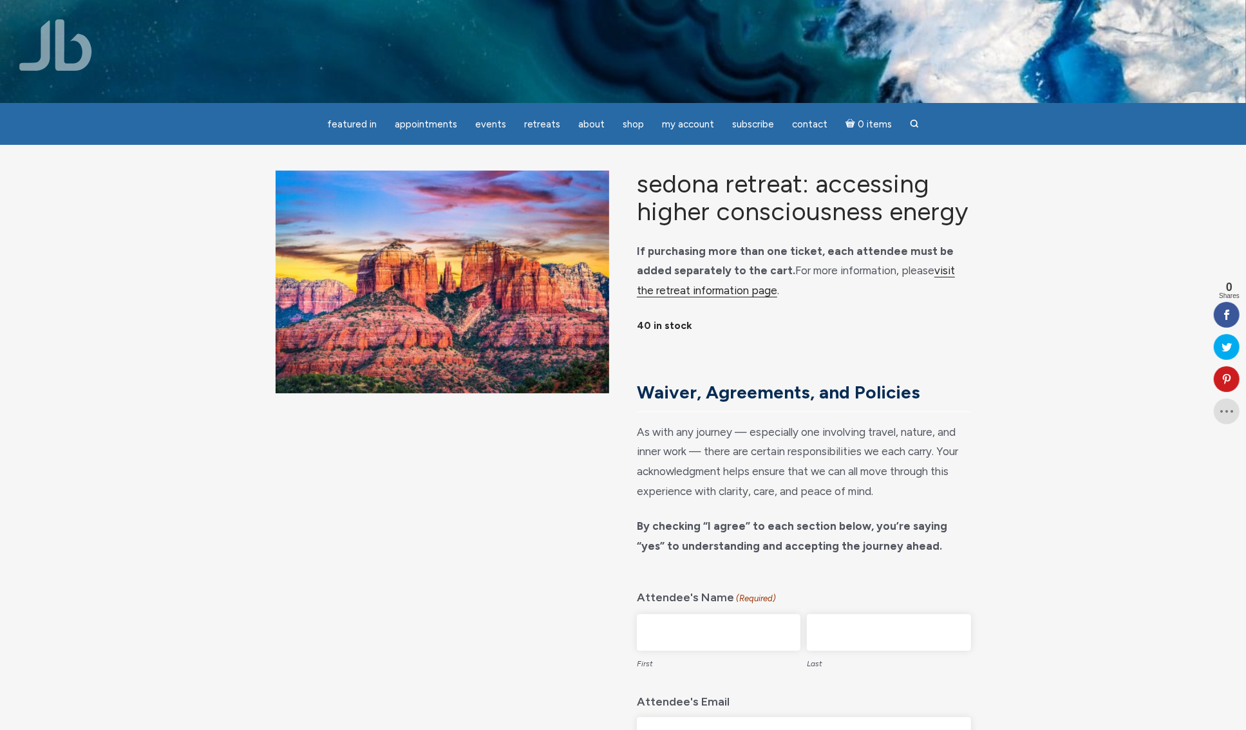
click at [671, 297] on link "visit the retreat information page" at bounding box center [796, 280] width 318 height 33
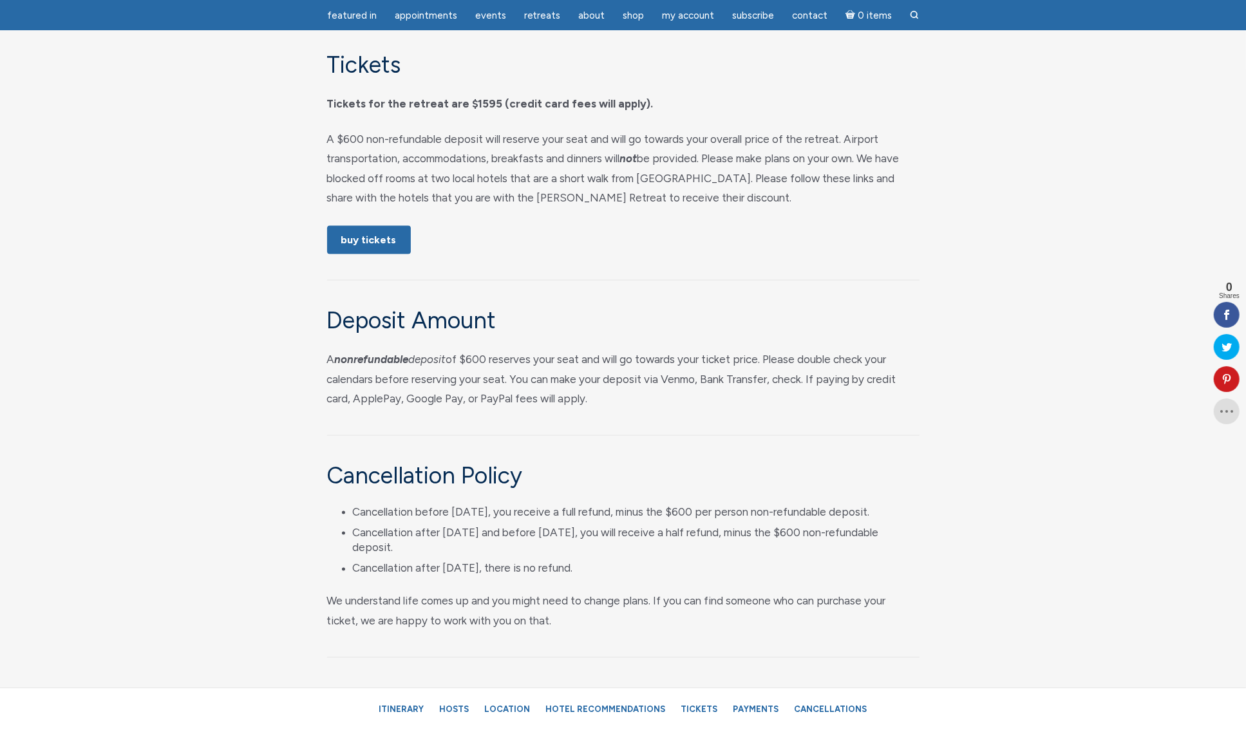
scroll to position [5816, 0]
